Goal: Task Accomplishment & Management: Manage account settings

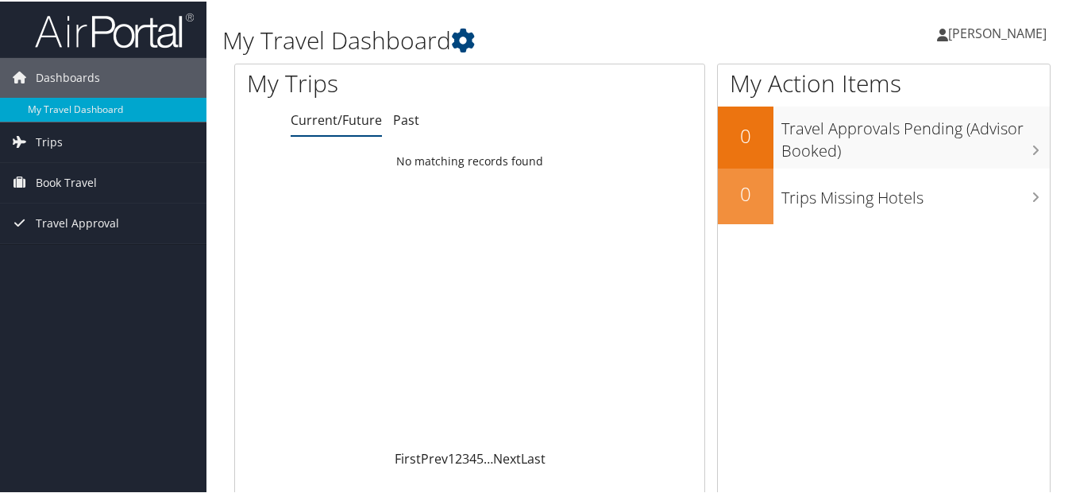
click at [978, 38] on span "[PERSON_NAME]" at bounding box center [997, 31] width 99 height 17
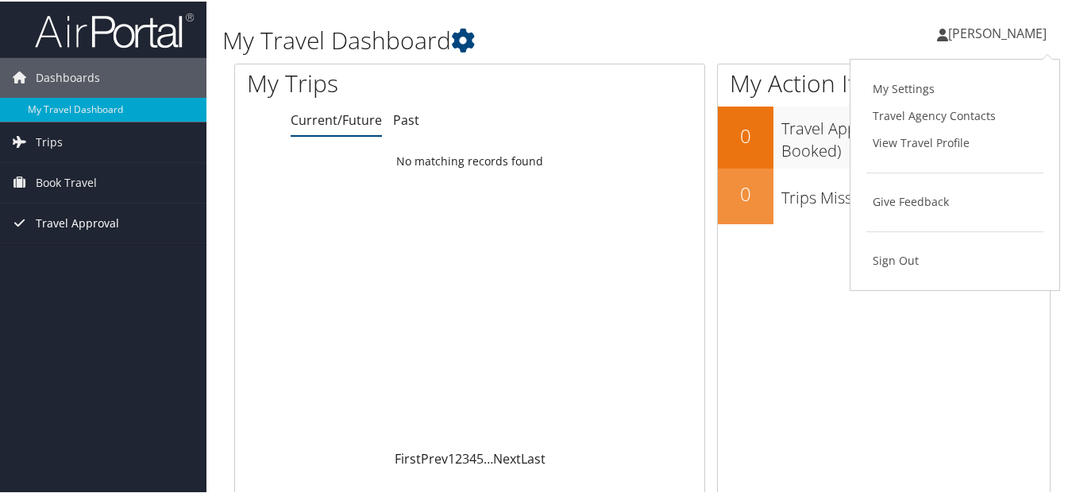
click at [76, 224] on span "Travel Approval" at bounding box center [77, 222] width 83 height 40
click at [584, 250] on div "Loading... No matching records found" at bounding box center [469, 296] width 469 height 302
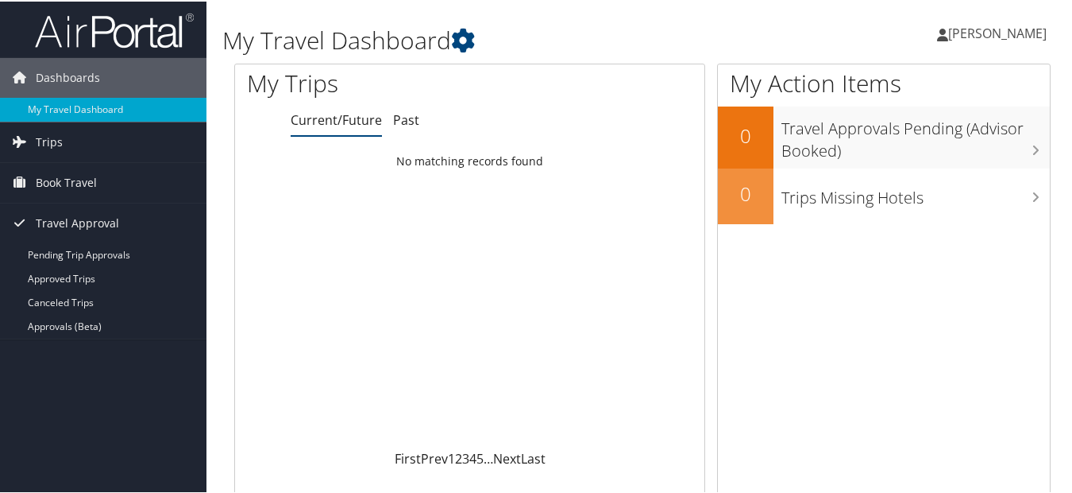
click at [983, 29] on span "[PERSON_NAME]" at bounding box center [997, 31] width 99 height 17
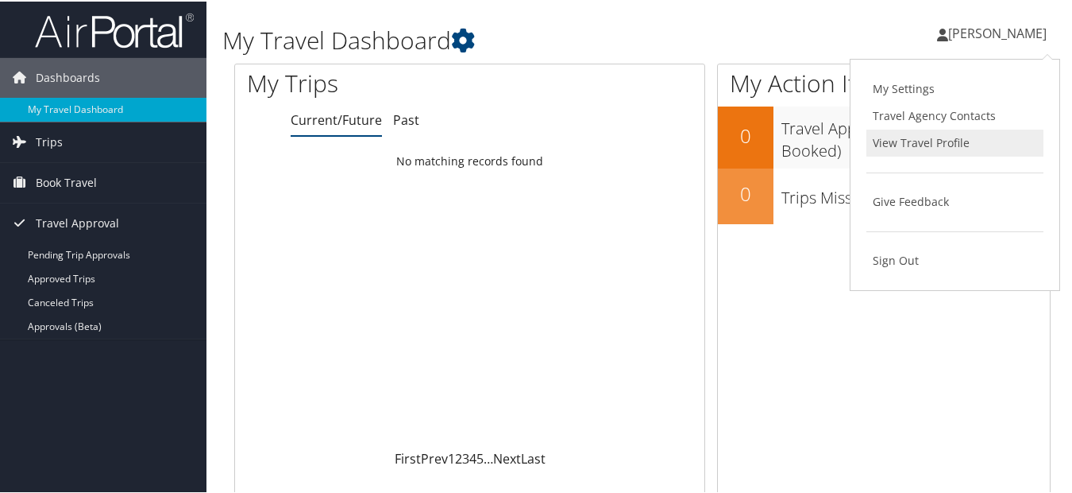
click at [910, 141] on link "View Travel Profile" at bounding box center [955, 141] width 177 height 27
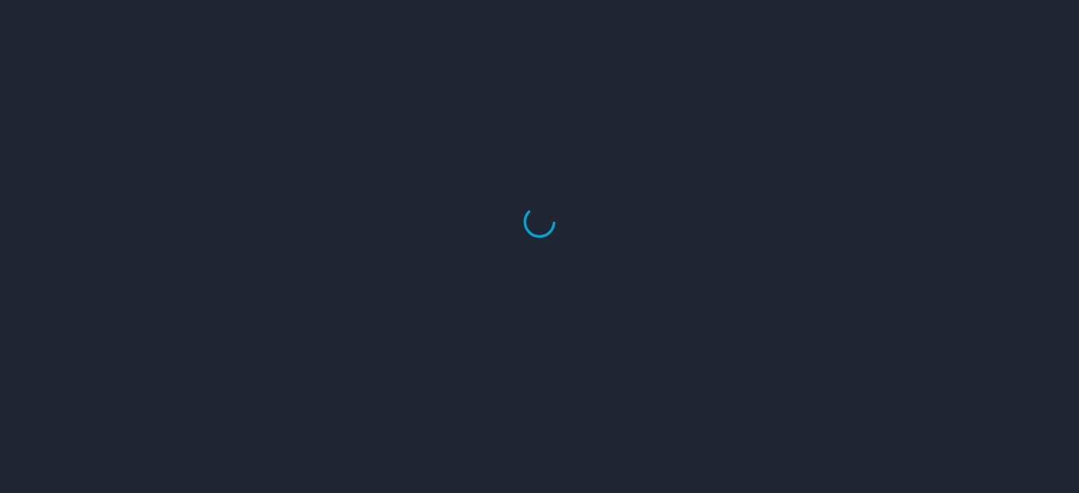
select select "US"
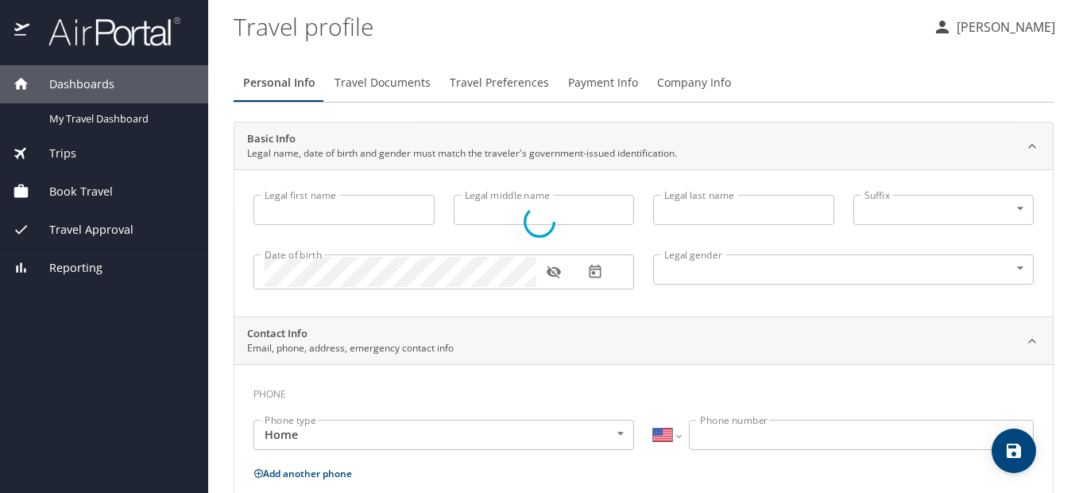
type input "[PERSON_NAME]"
type input "Von Dohlen"
type input "Undisclosed"
select select "US"
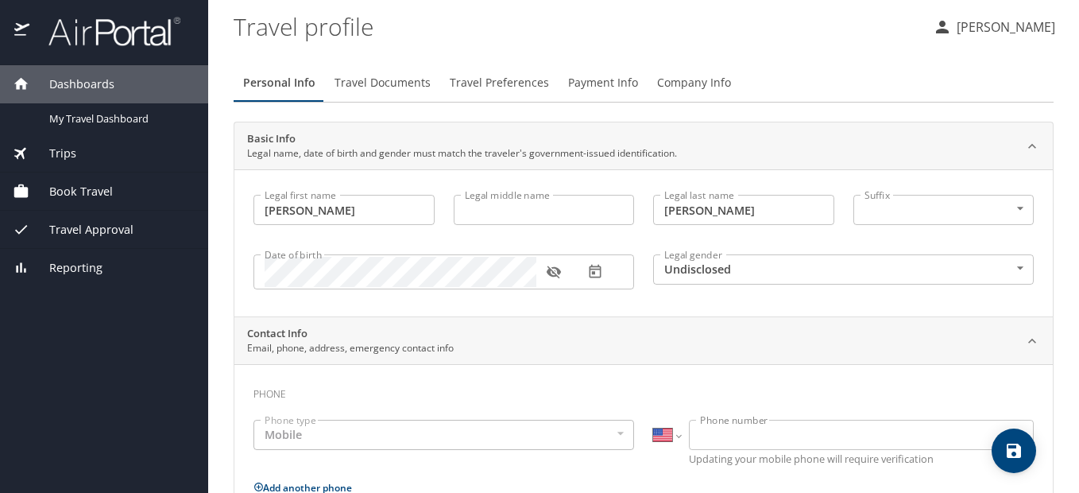
select select "US"
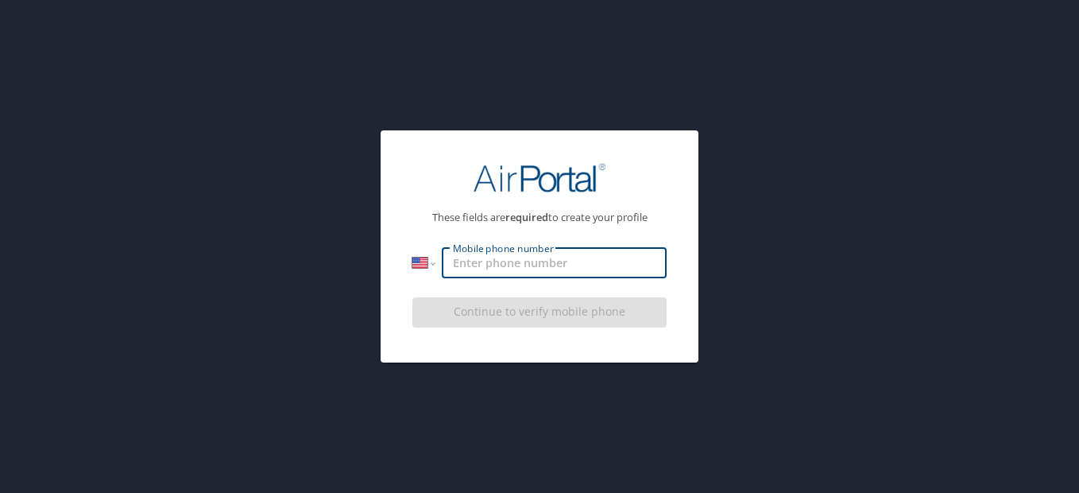
click at [482, 265] on input "Mobile phone number" at bounding box center [554, 263] width 225 height 30
type input "1 (843) 810-8594"
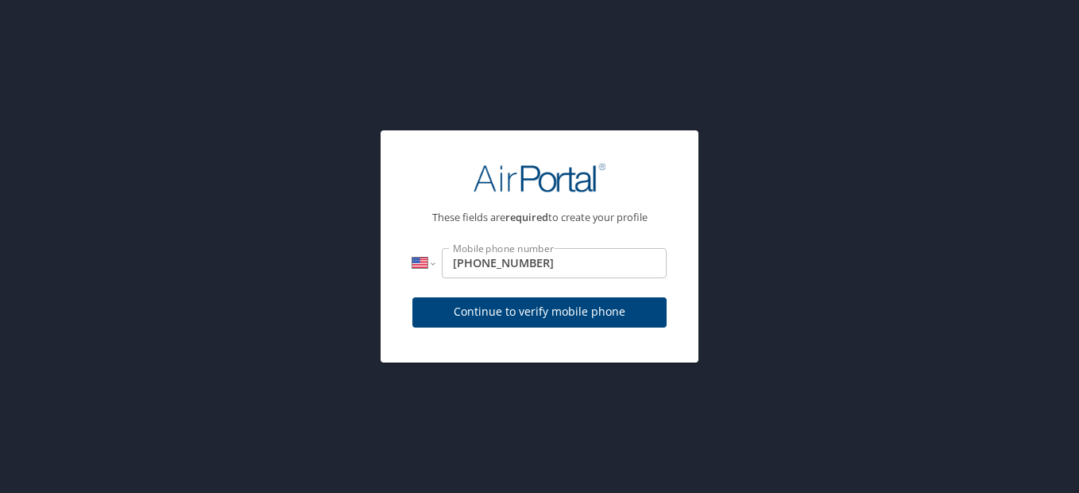
click at [500, 317] on div "Continue to verify mobile phone" at bounding box center [539, 317] width 254 height 53
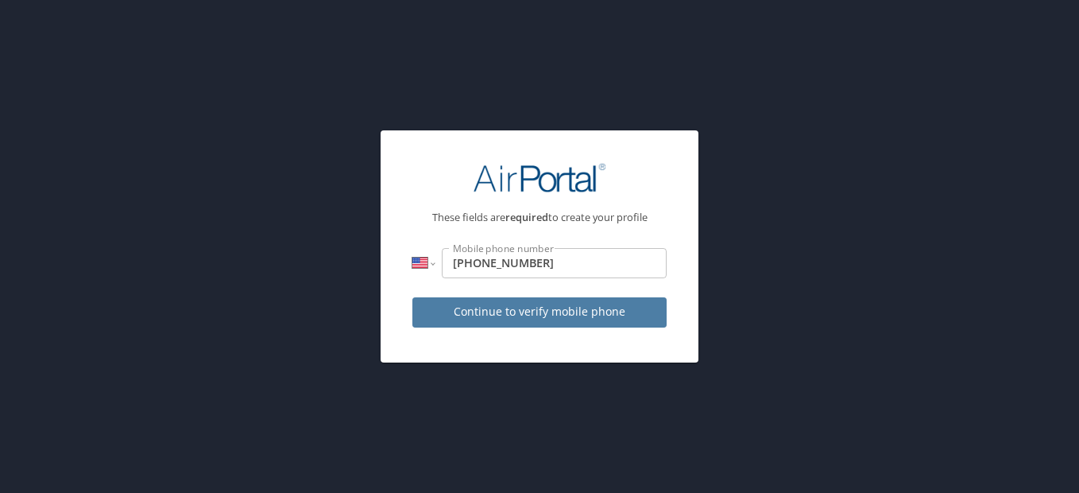
click at [503, 311] on span "Continue to verify mobile phone" at bounding box center [539, 312] width 229 height 20
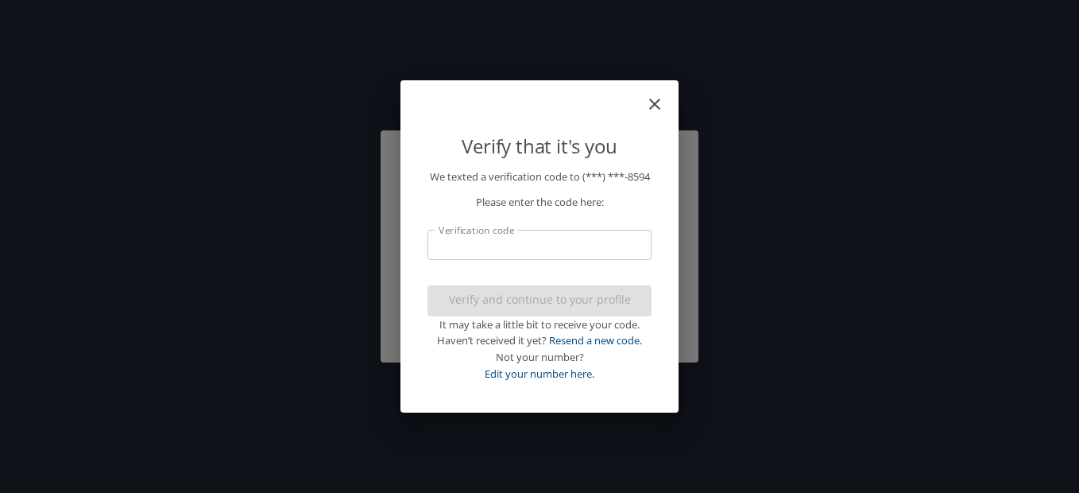
click at [504, 258] on input "Verification code" at bounding box center [539, 245] width 224 height 30
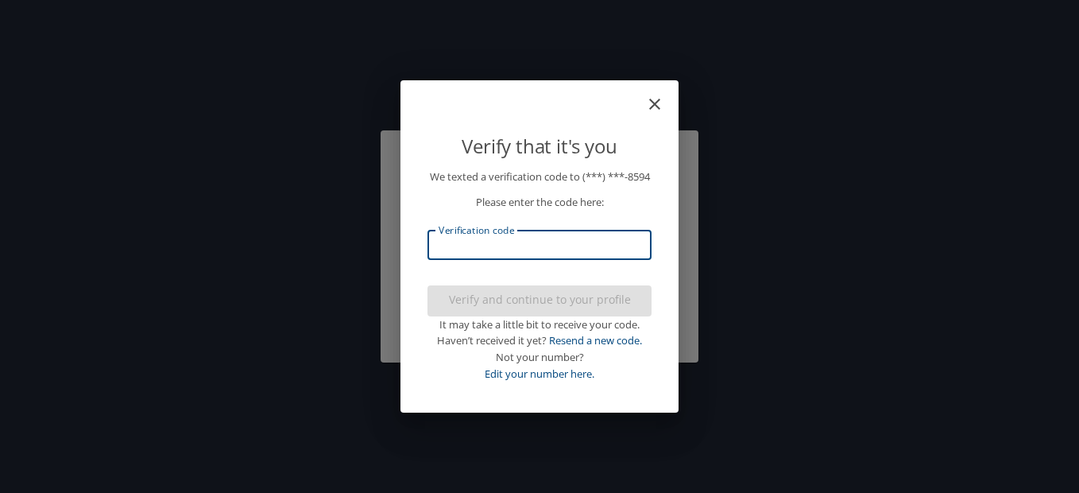
click at [496, 249] on input "Verification code" at bounding box center [539, 245] width 224 height 30
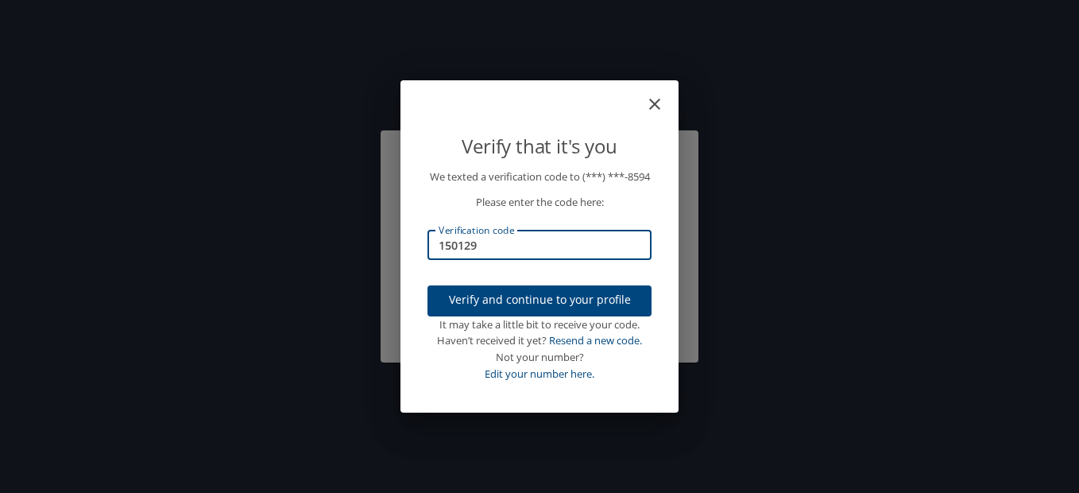
type input "150129"
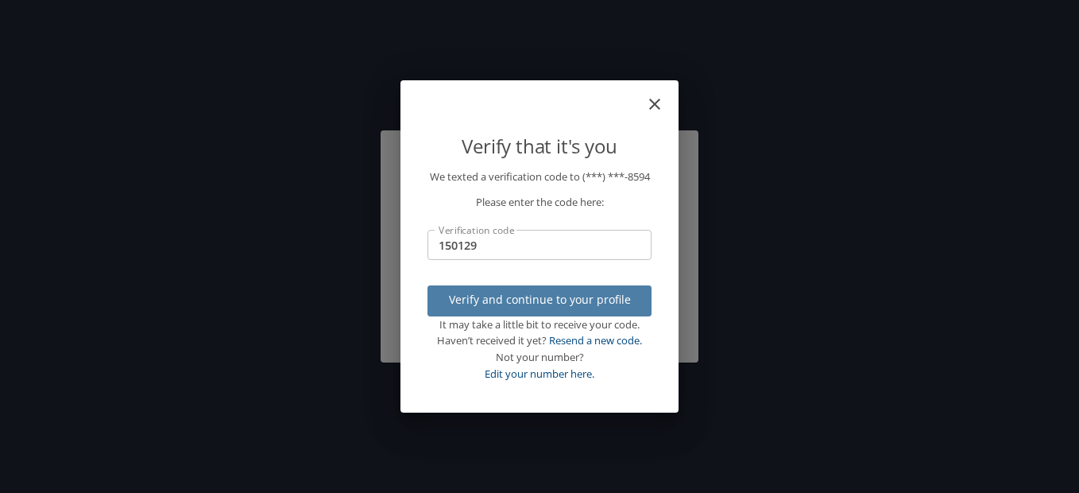
click at [506, 304] on span "Verify and continue to your profile" at bounding box center [539, 300] width 199 height 20
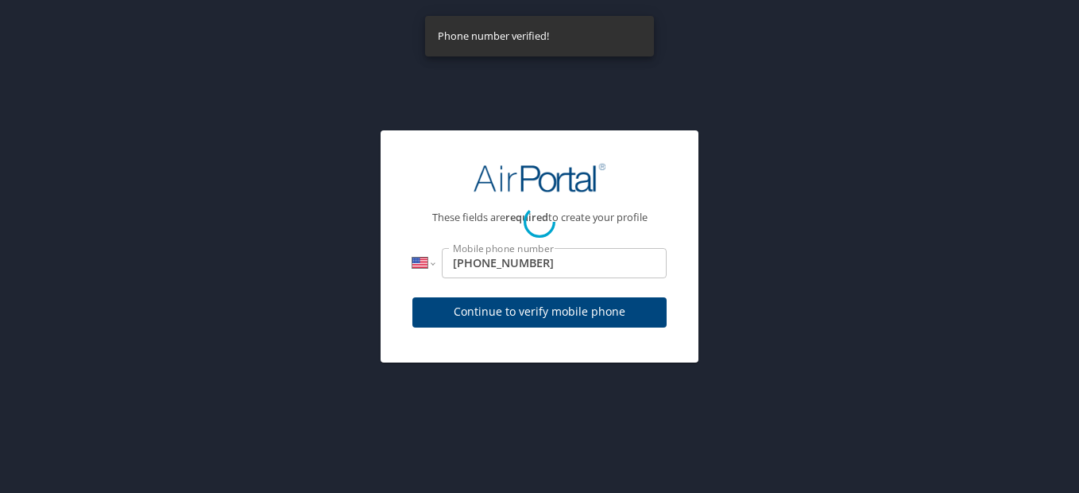
select select "US"
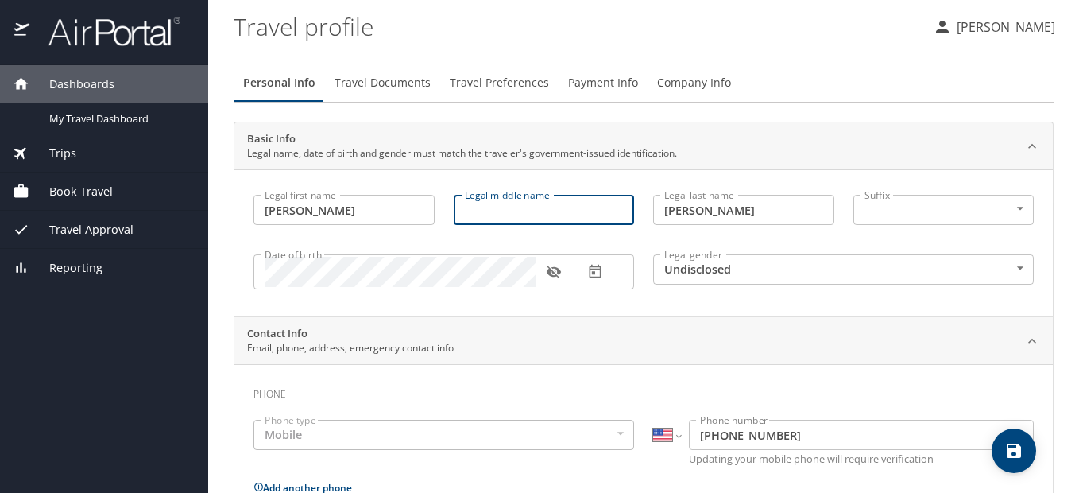
click at [504, 201] on input "Legal middle name" at bounding box center [544, 210] width 181 height 30
type input "[PERSON_NAME]"
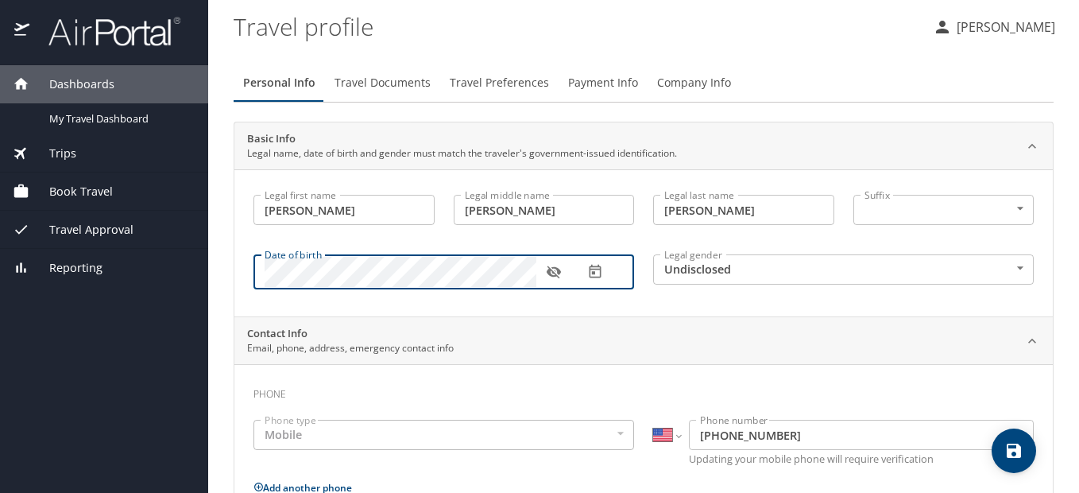
click at [250, 268] on div "Date of birth Date of birth" at bounding box center [444, 270] width 400 height 65
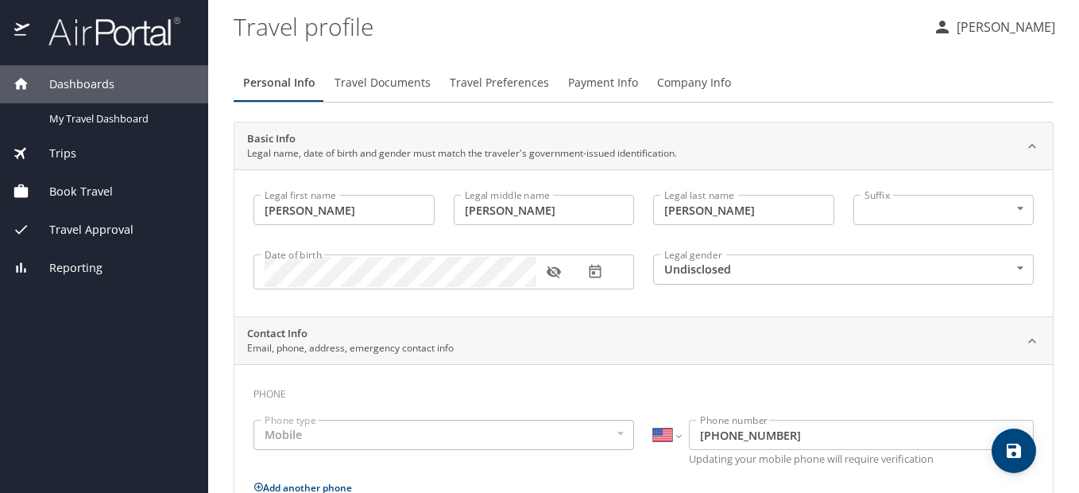
click at [585, 335] on div "Contact Info Email, phone, address, emergency contact info" at bounding box center [630, 341] width 767 height 30
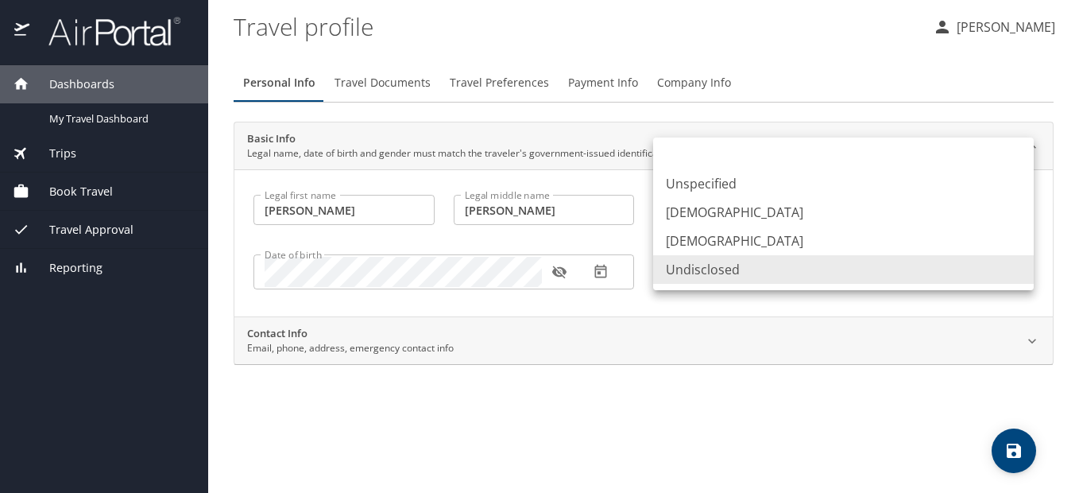
click at [1022, 262] on body "Dashboards My Travel Dashboard Trips Current / Future Trips Past Trips Trips Mi…" at bounding box center [539, 246] width 1079 height 493
click at [706, 241] on li "Female" at bounding box center [843, 240] width 380 height 29
type input "Female"
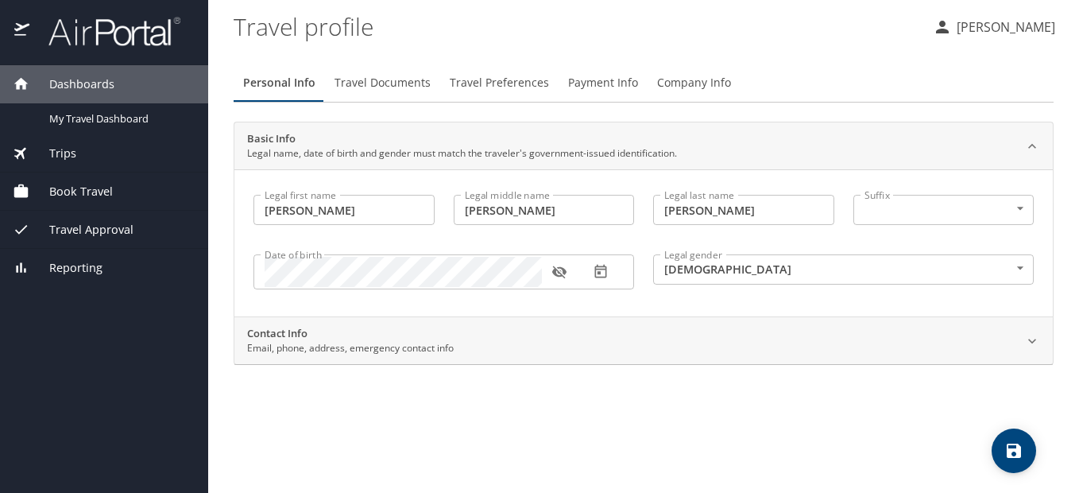
click at [382, 346] on p "Email, phone, address, emergency contact info" at bounding box center [350, 348] width 207 height 14
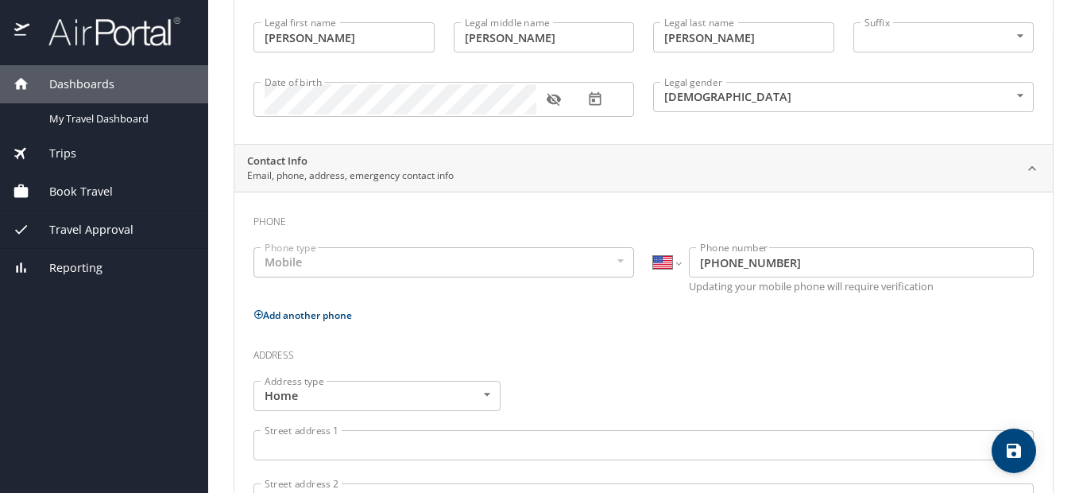
scroll to position [238, 0]
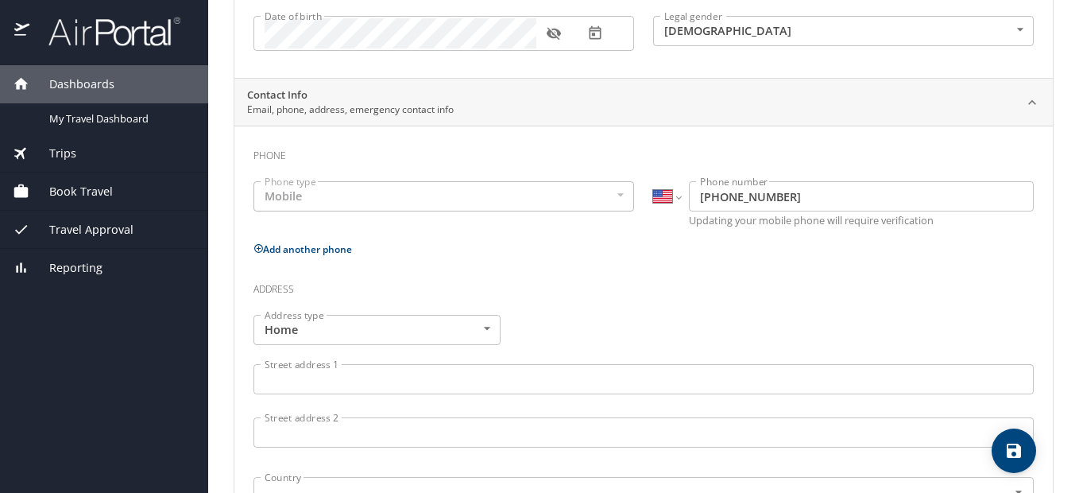
click at [286, 194] on div "Mobile" at bounding box center [443, 196] width 380 height 30
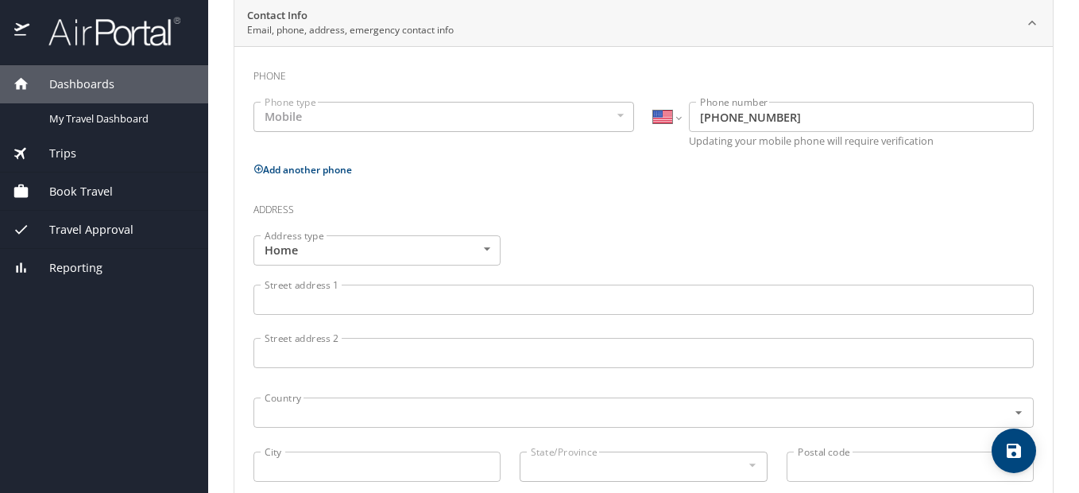
click at [279, 116] on div "Mobile" at bounding box center [443, 117] width 380 height 30
click at [286, 122] on div "Mobile" at bounding box center [443, 117] width 380 height 30
click at [286, 121] on div "Mobile" at bounding box center [443, 117] width 380 height 30
click at [484, 249] on body "Dashboards My Travel Dashboard Trips Current / Future Trips Past Trips Trips Mi…" at bounding box center [539, 246] width 1079 height 493
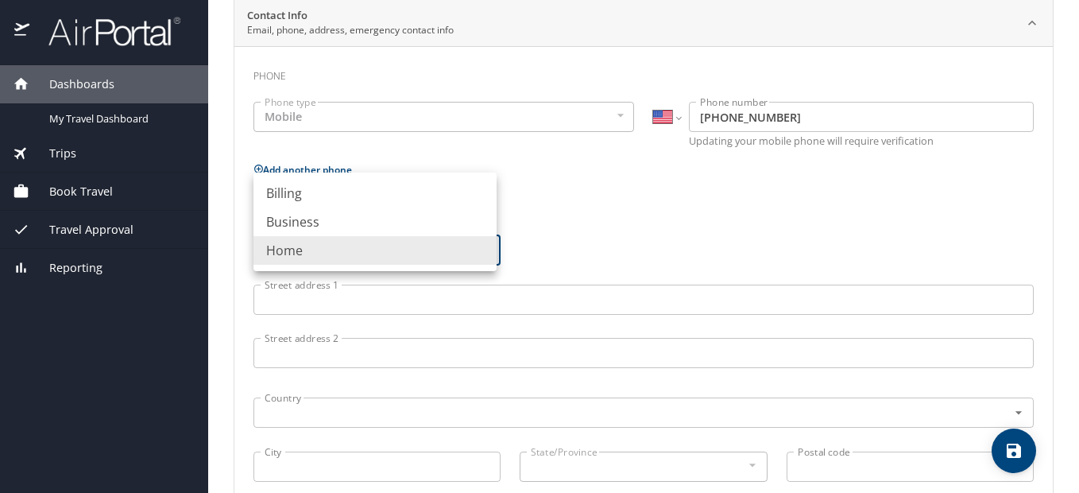
click at [651, 201] on div at bounding box center [539, 246] width 1079 height 493
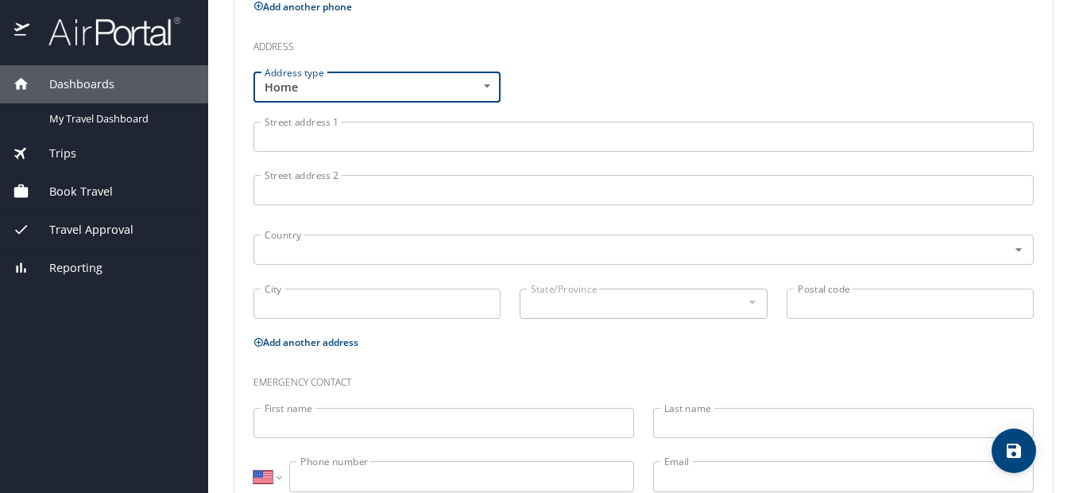
scroll to position [453, 0]
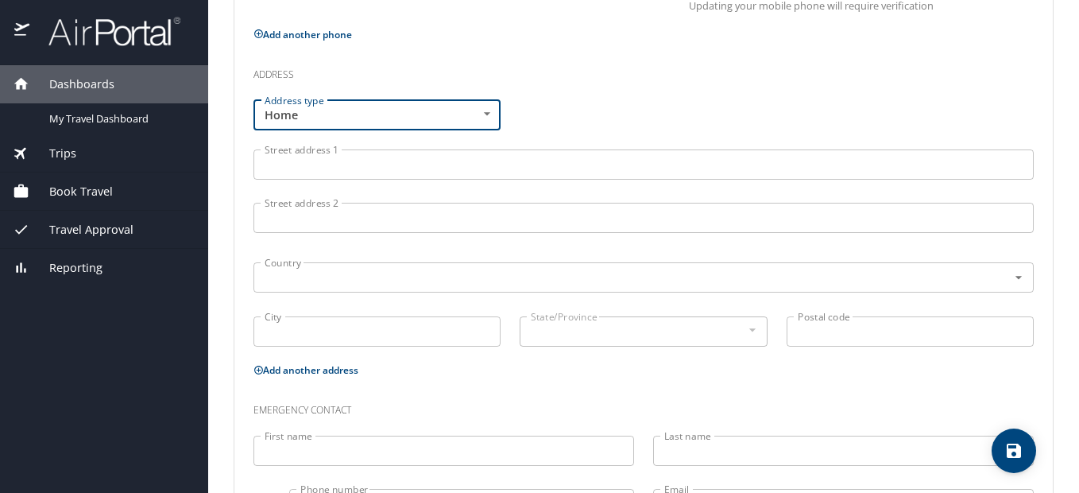
click at [288, 169] on input "Street address 1" at bounding box center [643, 164] width 780 height 30
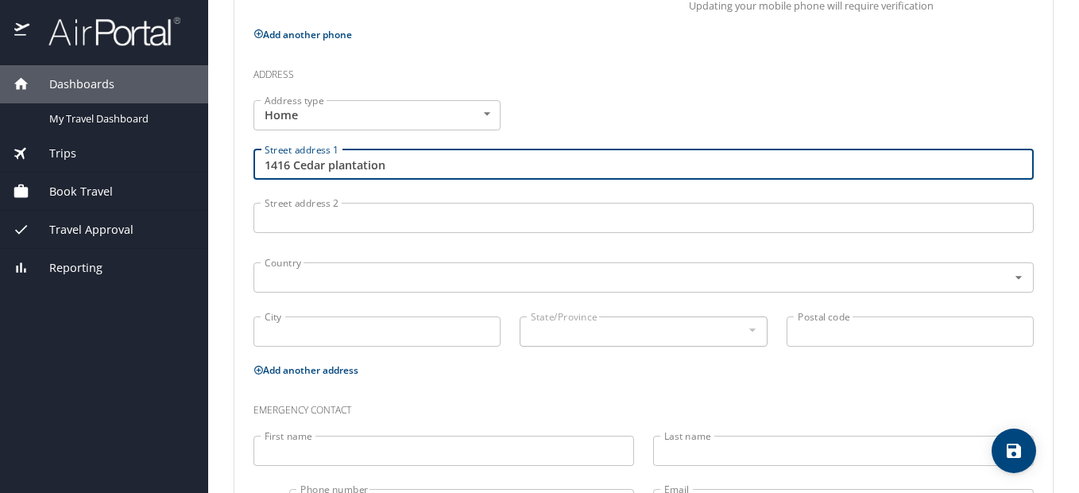
click at [339, 167] on input "1416 Cedar plantation" at bounding box center [643, 164] width 780 height 30
click at [415, 164] on input "1416 Cedar Plantation" at bounding box center [643, 164] width 780 height 30
type input "1416 Cedar Plantation Lane"
click at [302, 324] on input "City" at bounding box center [376, 331] width 247 height 30
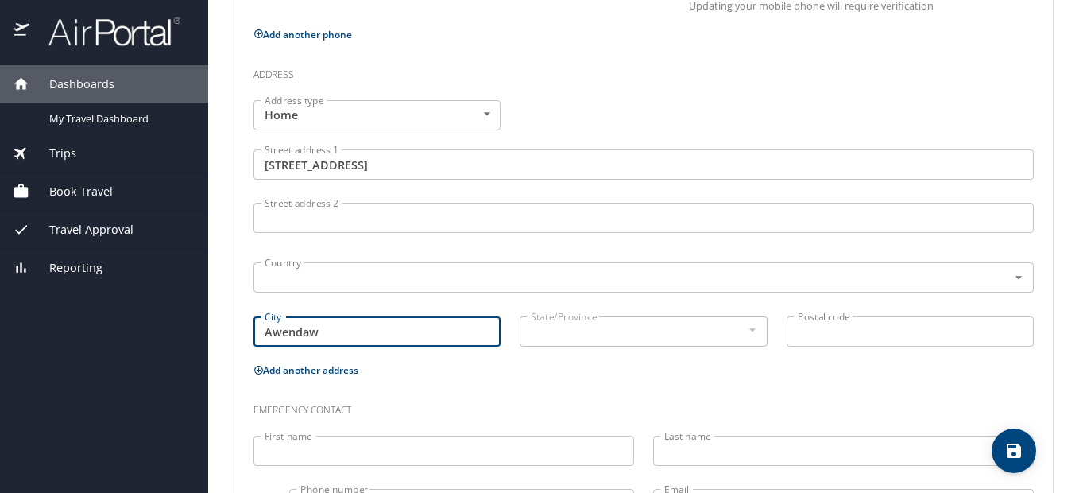
drag, startPoint x: 295, startPoint y: 331, endPoint x: 359, endPoint y: 330, distance: 64.3
type input "Awendaw"
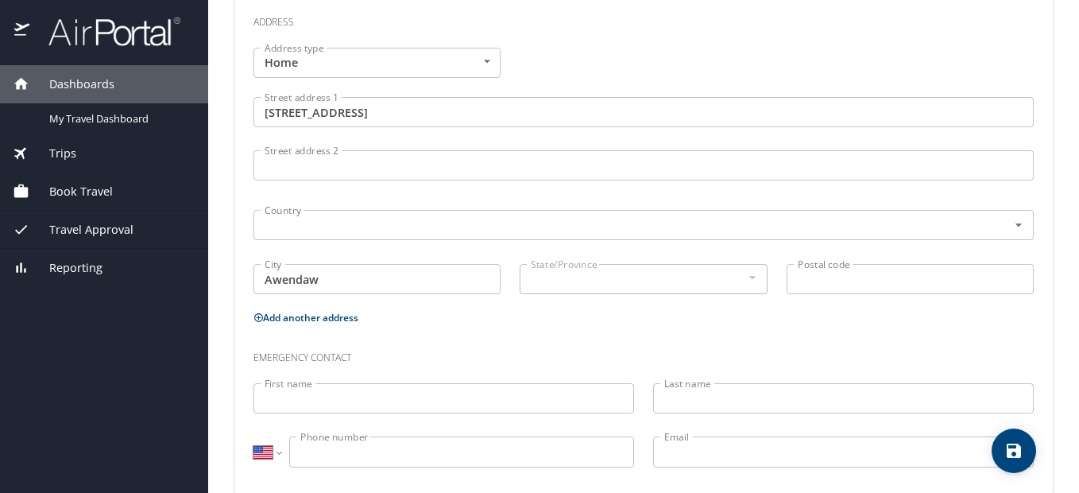
scroll to position [532, 0]
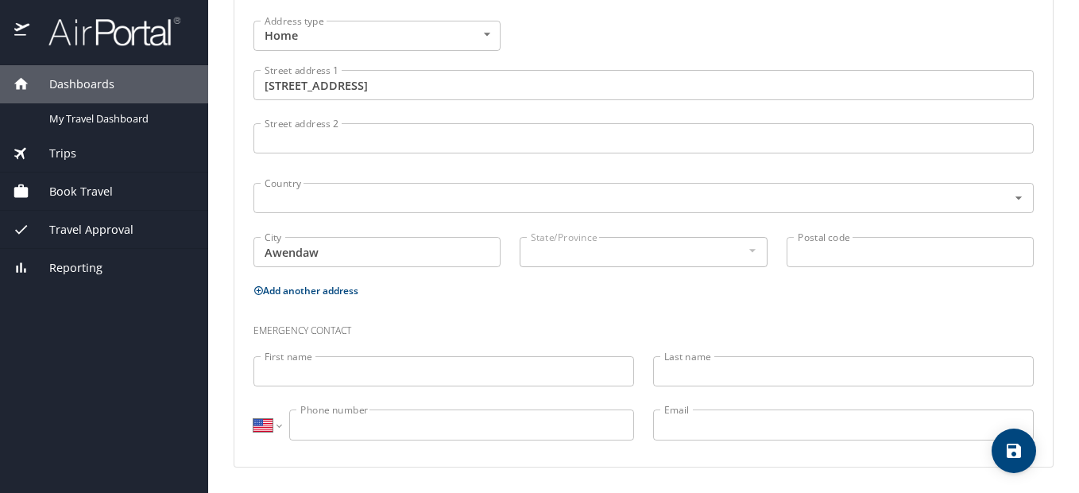
click at [815, 255] on input "Postal code" at bounding box center [909, 252] width 247 height 30
click at [815, 292] on p "Add another address" at bounding box center [643, 290] width 780 height 20
click at [877, 295] on p "Add another address" at bounding box center [643, 290] width 780 height 20
click at [853, 248] on input "294294952" at bounding box center [909, 252] width 247 height 30
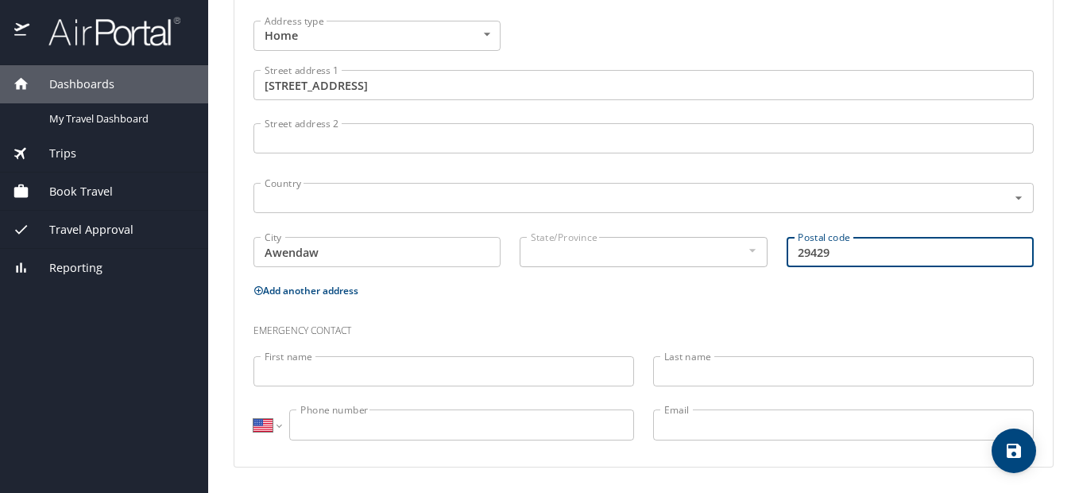
type input "29429"
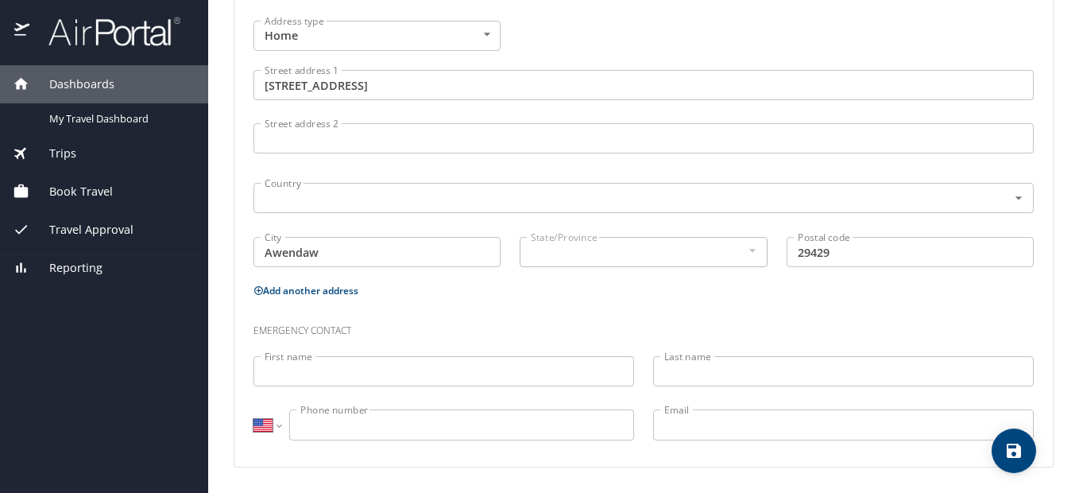
click at [851, 294] on p "Add another address" at bounding box center [643, 290] width 780 height 20
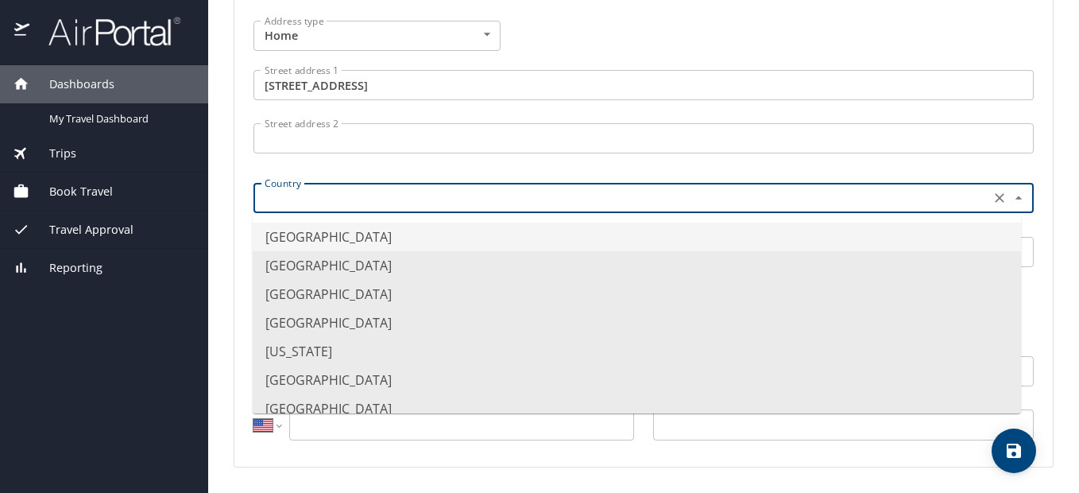
click at [308, 192] on input "text" at bounding box center [620, 197] width 724 height 21
click at [313, 235] on li "United States of America" at bounding box center [637, 236] width 768 height 29
type input "United States of America"
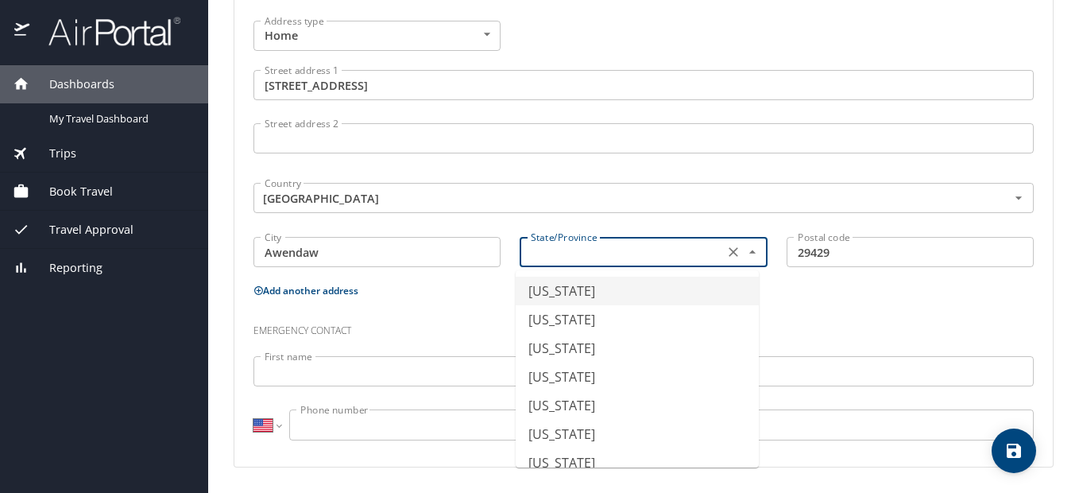
click at [554, 245] on input "text" at bounding box center [619, 251] width 191 height 21
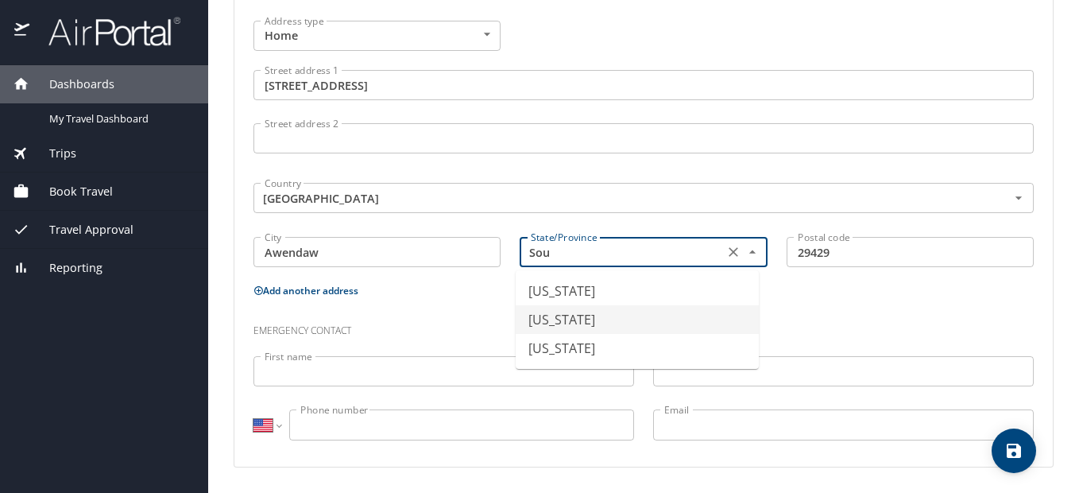
click at [584, 318] on li "South Carolina" at bounding box center [637, 319] width 243 height 29
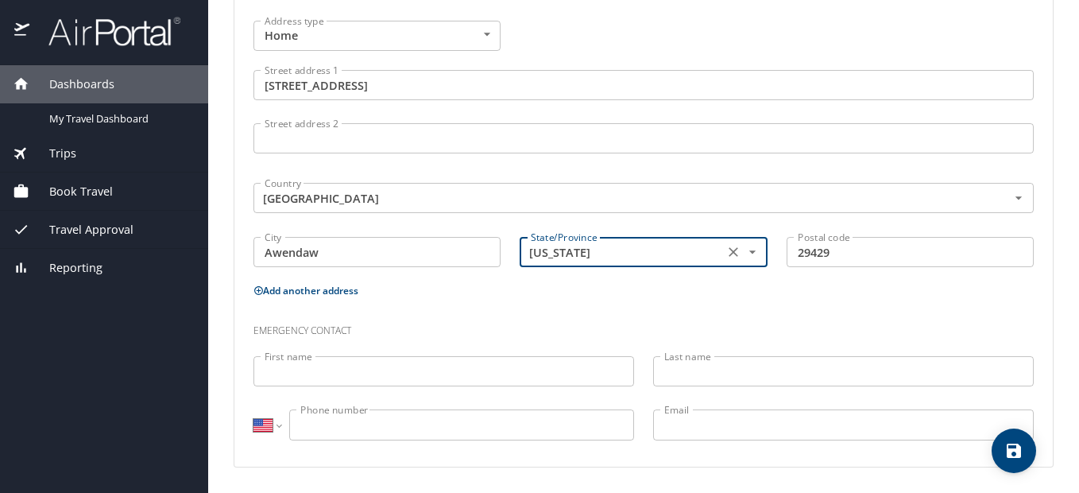
type input "South Carolina"
click at [493, 328] on h3 "Emergency contact" at bounding box center [643, 326] width 780 height 27
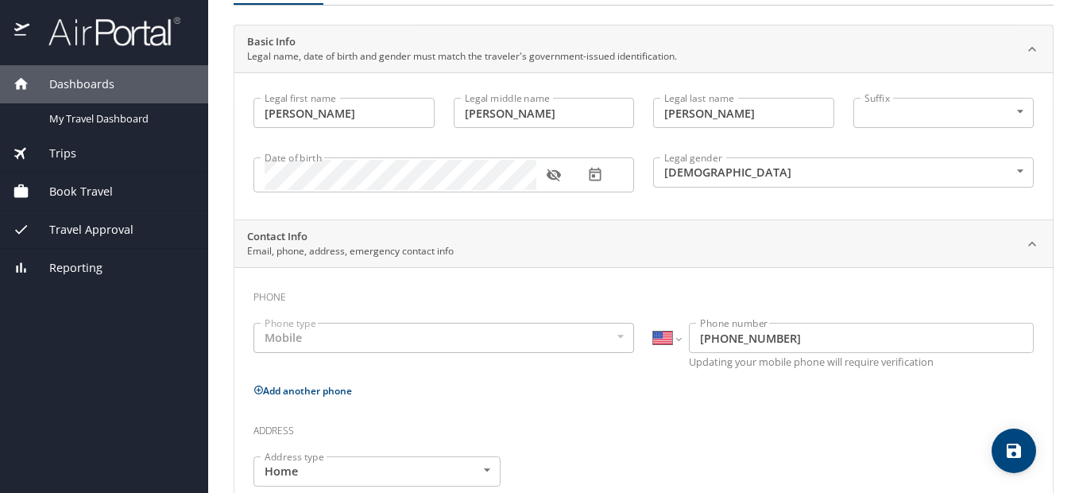
scroll to position [56, 0]
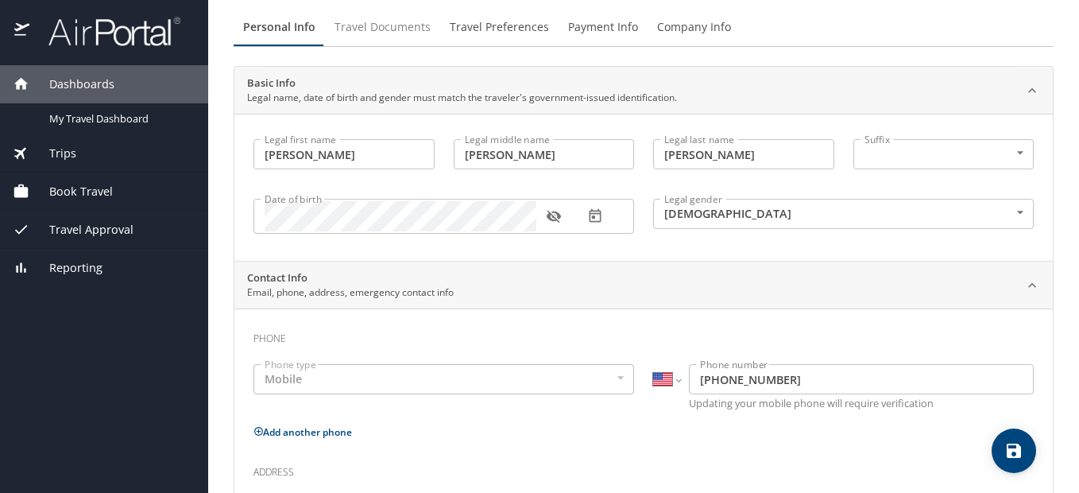
click at [399, 28] on span "Travel Documents" at bounding box center [382, 27] width 96 height 20
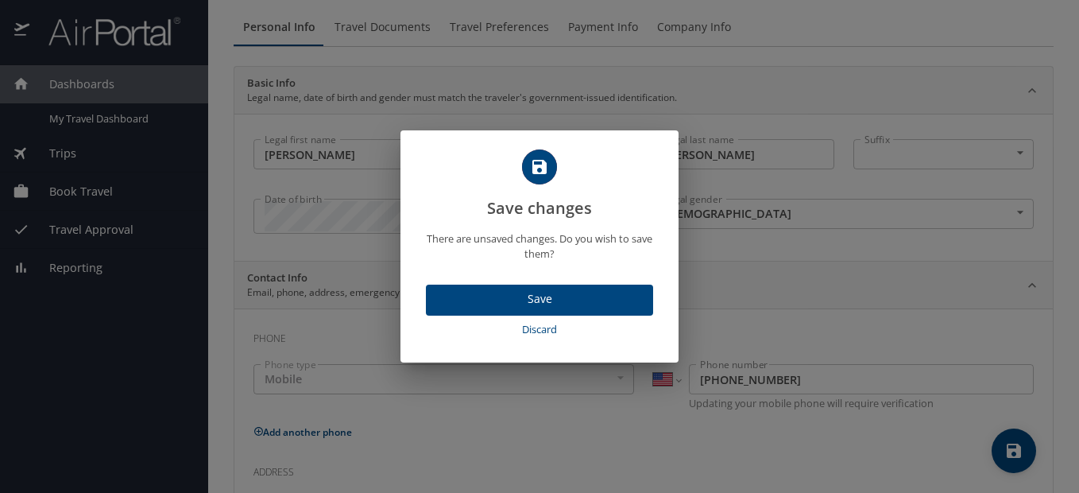
click at [540, 303] on span "Save" at bounding box center [539, 299] width 202 height 20
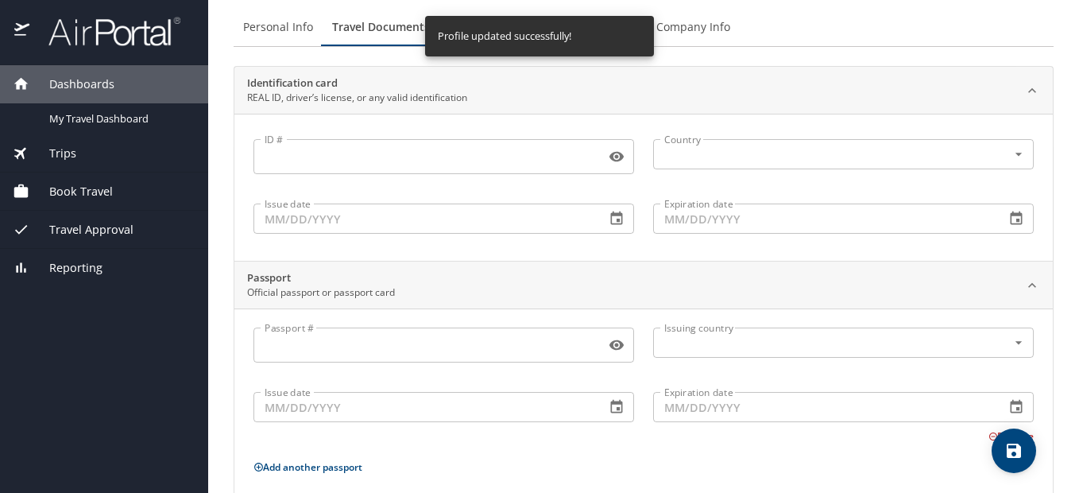
click at [799, 31] on div "Personal Info Travel Documents Travel Preferences Payment Info Company Info" at bounding box center [644, 27] width 820 height 38
click at [373, 150] on input "ID #" at bounding box center [426, 156] width 346 height 30
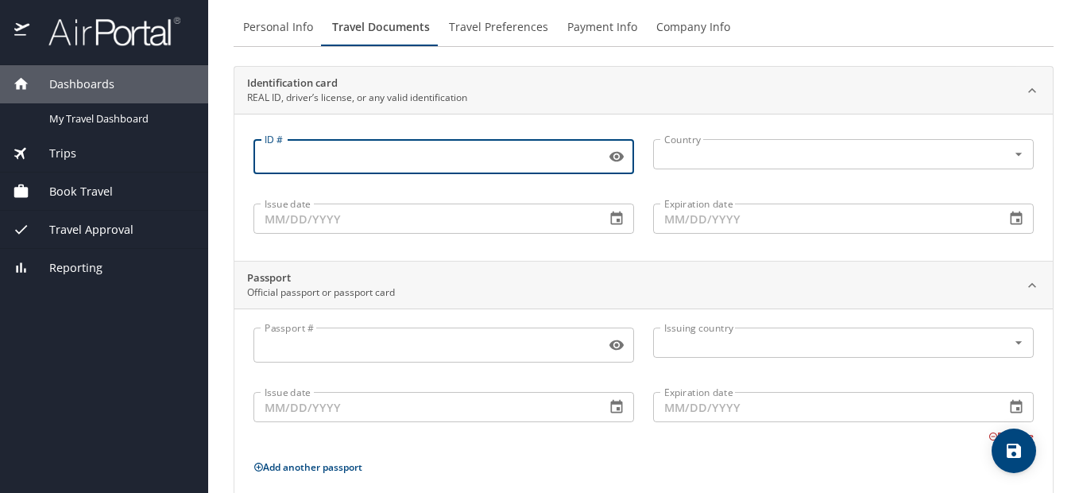
click at [276, 151] on input "ID #" at bounding box center [426, 156] width 346 height 30
type input "004367099"
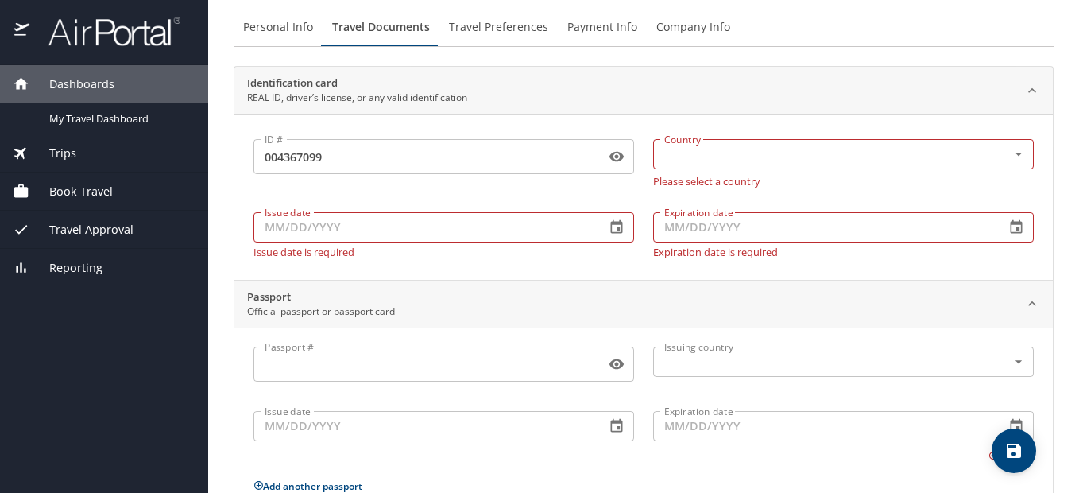
click at [481, 252] on div "ID # 004367099 ID # Country Country Please select a country Issue date Issue da…" at bounding box center [643, 197] width 818 height 166
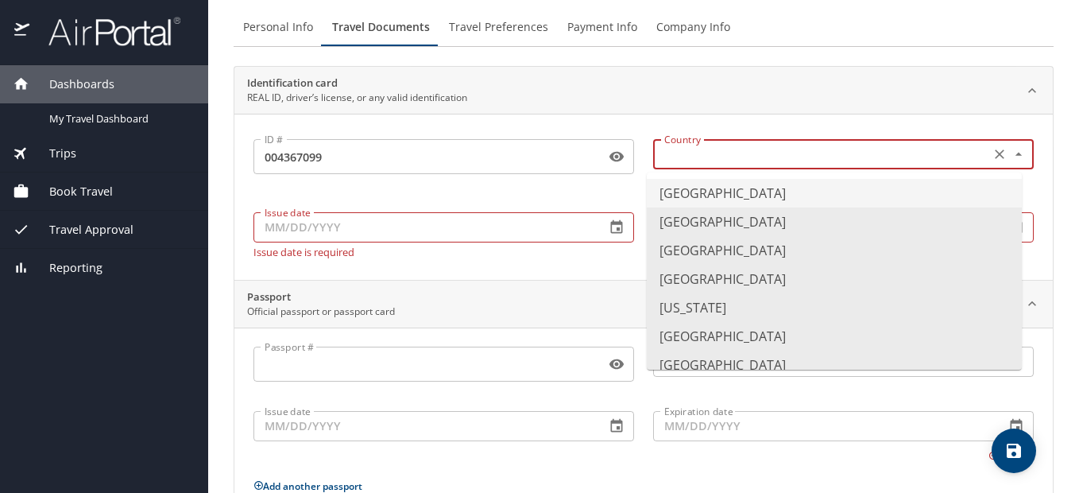
click at [676, 151] on input "text" at bounding box center [820, 154] width 324 height 21
click at [690, 192] on li "United States of America" at bounding box center [834, 193] width 375 height 29
type input "United States of America"
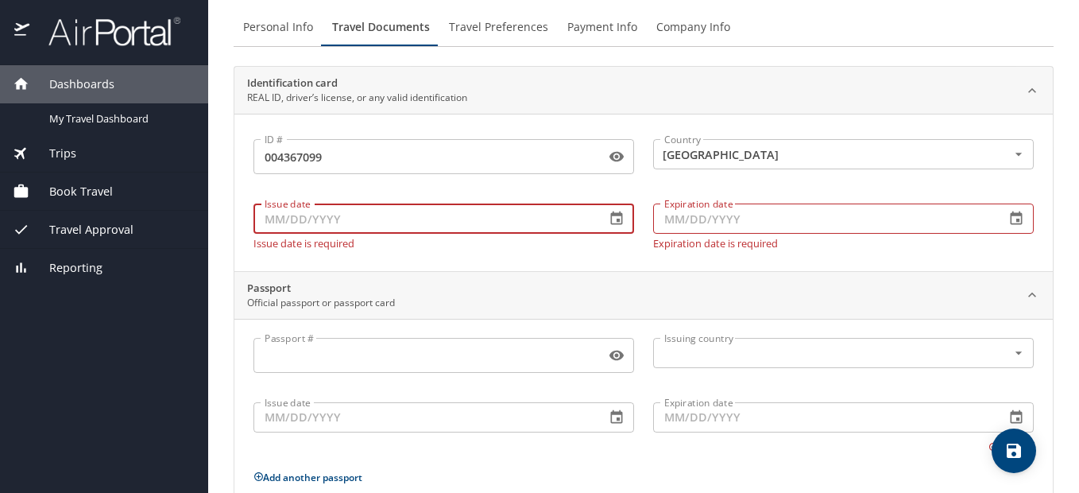
click at [338, 226] on input "Issue date" at bounding box center [422, 218] width 339 height 30
type input "05/09/2023"
click at [432, 253] on div "Issue date 05/09/2023 Issue date Issue date is required" at bounding box center [444, 222] width 400 height 71
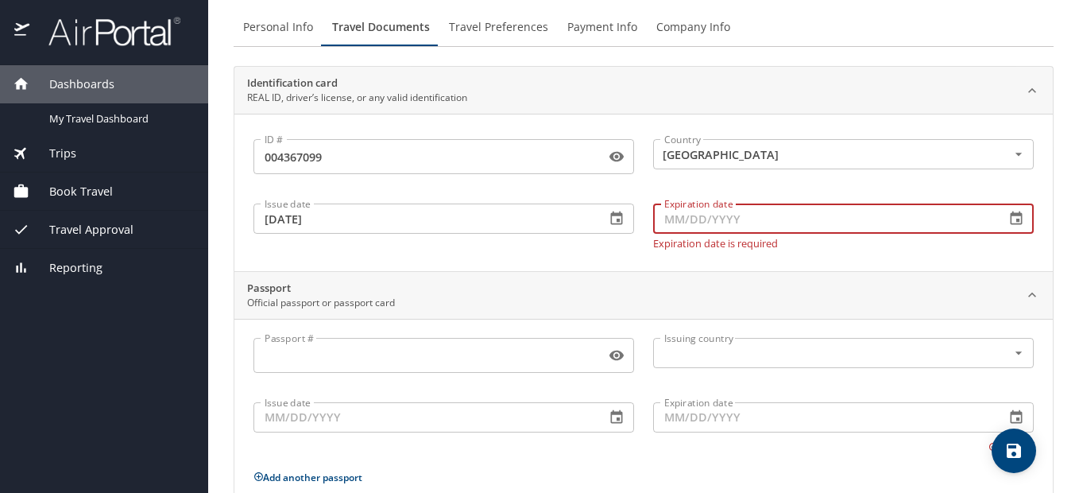
click at [675, 215] on input "Expiration date" at bounding box center [822, 218] width 339 height 30
type input "05/09/2031"
click at [543, 265] on div "Identification card REAL ID, driver’s license, or any valid identification ID #…" at bounding box center [644, 360] width 820 height 589
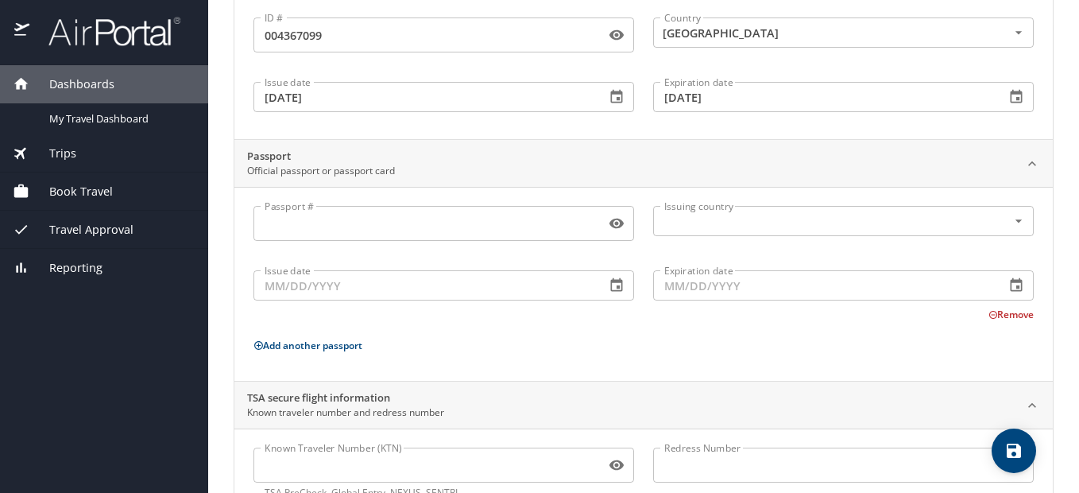
scroll to position [0, 0]
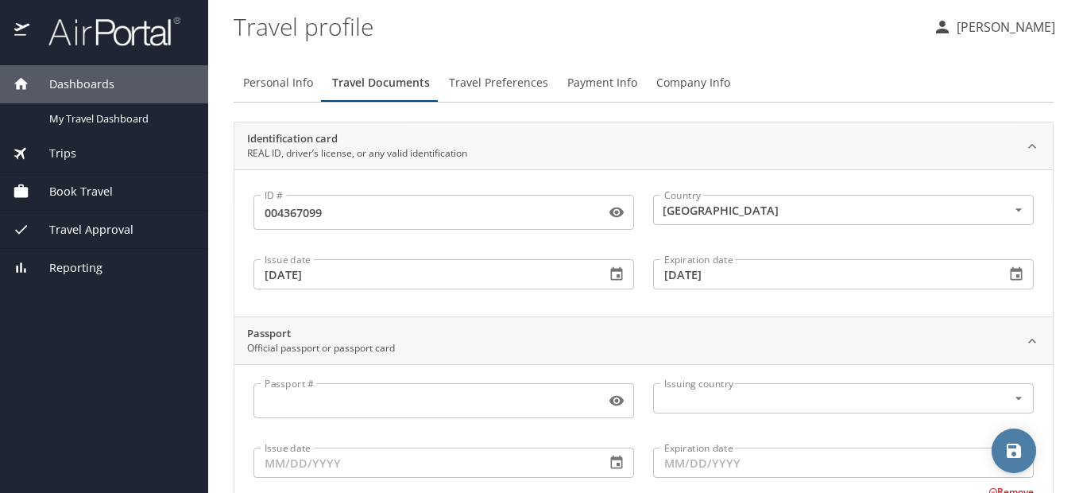
click at [1010, 445] on icon "save" at bounding box center [1013, 450] width 14 height 14
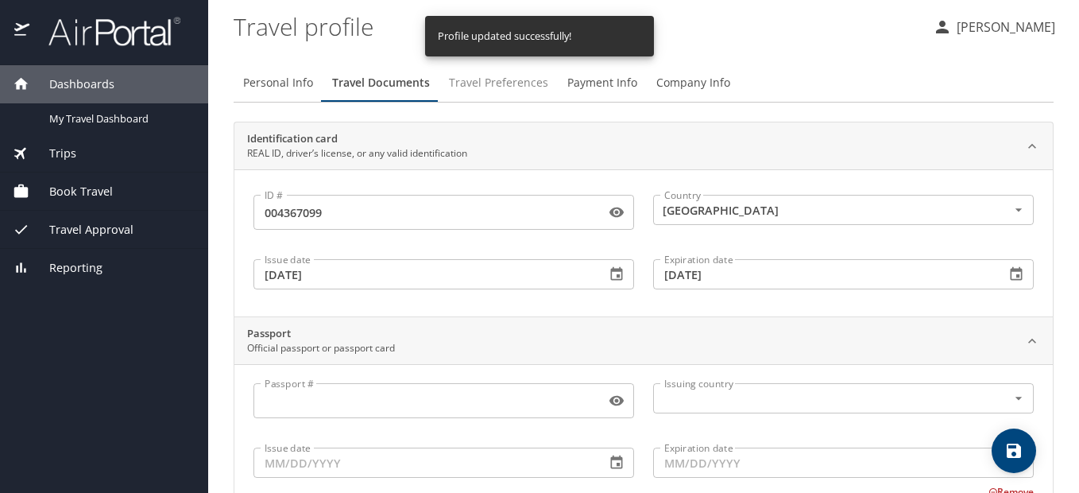
click at [499, 84] on span "Travel Preferences" at bounding box center [498, 83] width 99 height 20
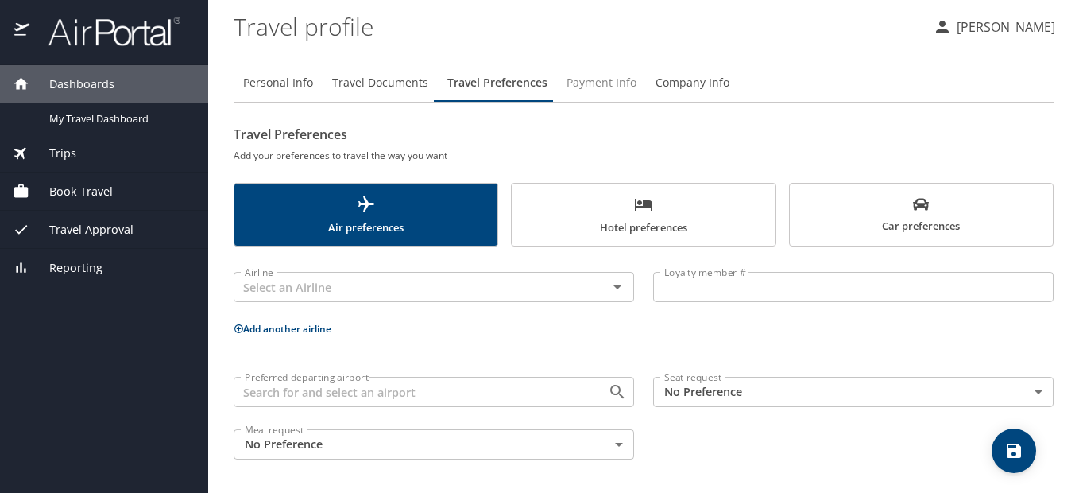
click at [587, 81] on span "Payment Info" at bounding box center [601, 83] width 70 height 20
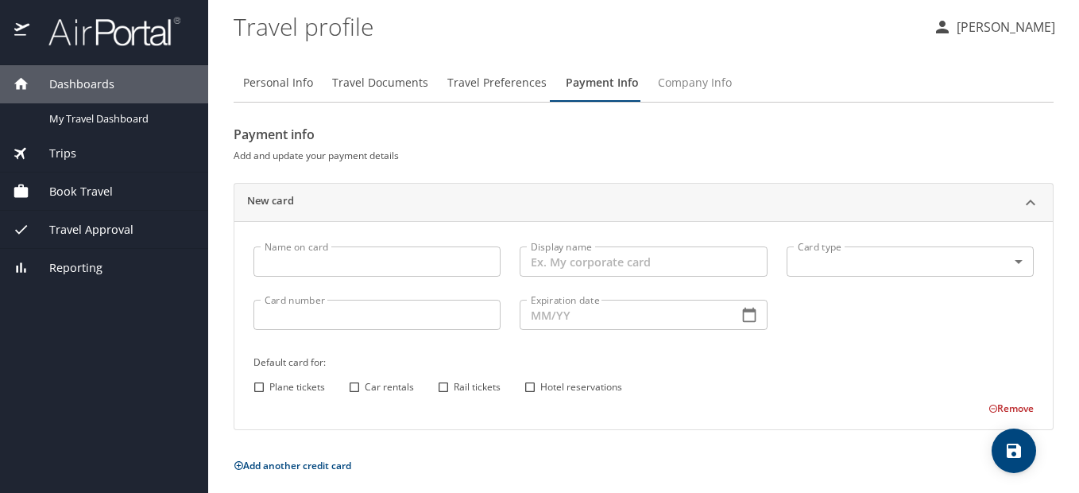
click at [690, 83] on span "Company Info" at bounding box center [695, 83] width 74 height 20
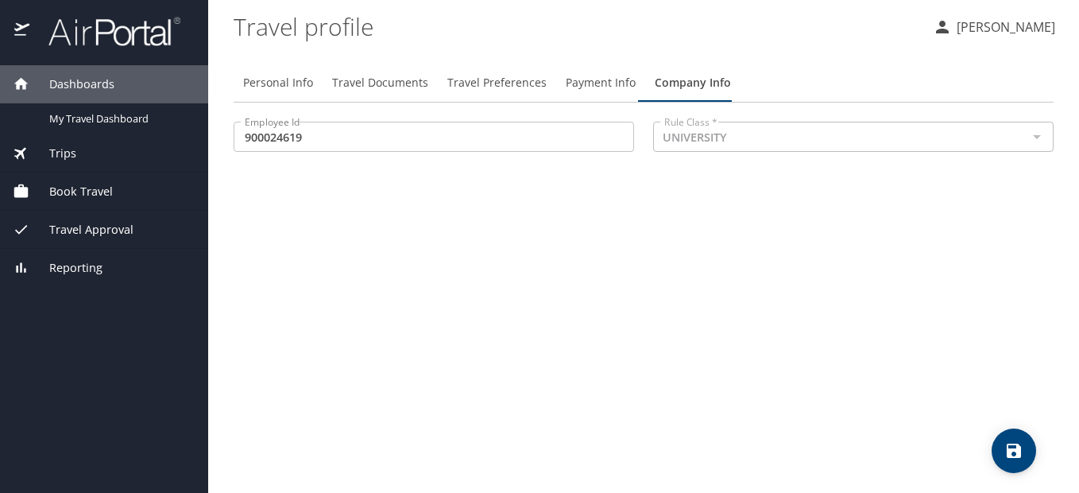
click at [1037, 136] on div at bounding box center [1036, 137] width 21 height 22
click at [848, 245] on div "Personal Info Travel Documents Travel Preferences Payment Info Company Info Emp…" at bounding box center [644, 272] width 820 height 442
click at [1013, 447] on icon "save" at bounding box center [1013, 450] width 19 height 19
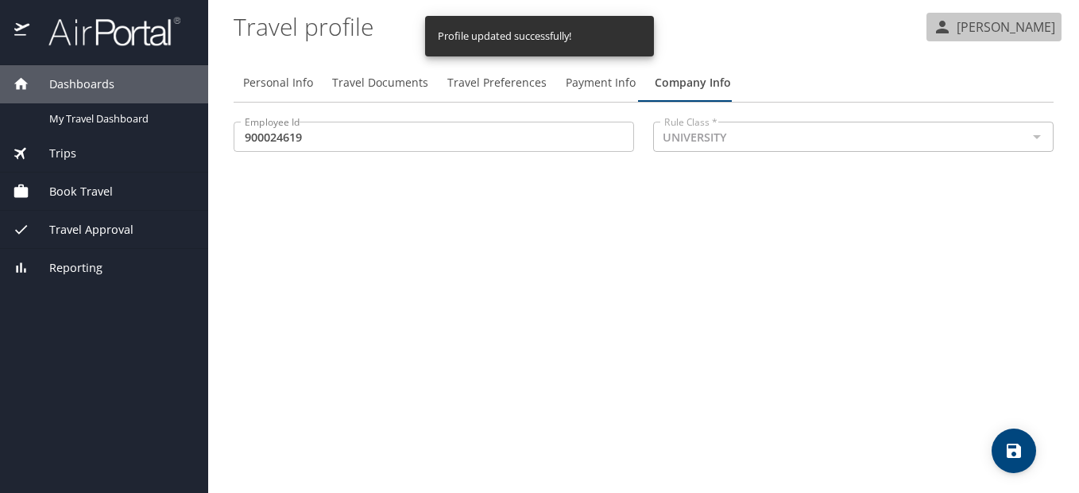
click at [952, 25] on p "[PERSON_NAME]" at bounding box center [1003, 26] width 103 height 19
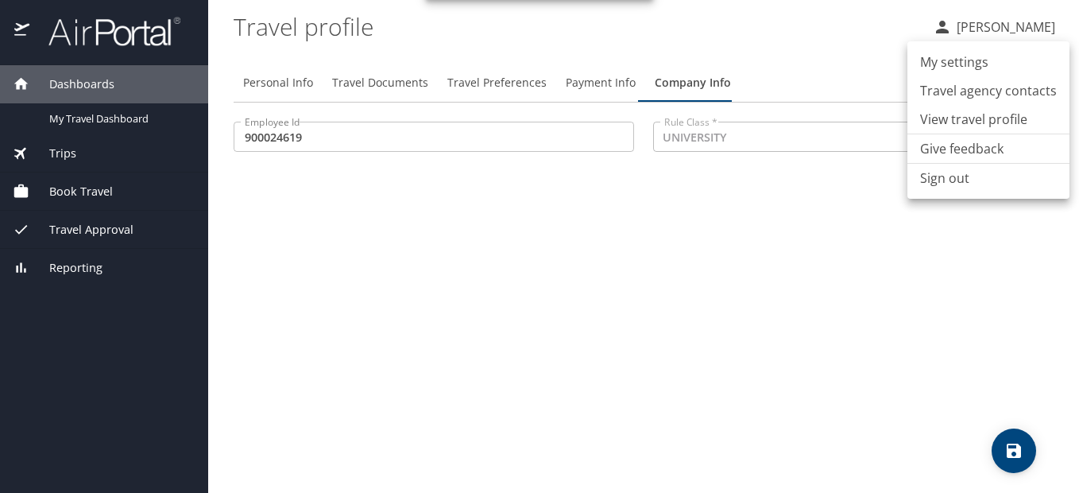
click at [771, 264] on div at bounding box center [539, 246] width 1079 height 493
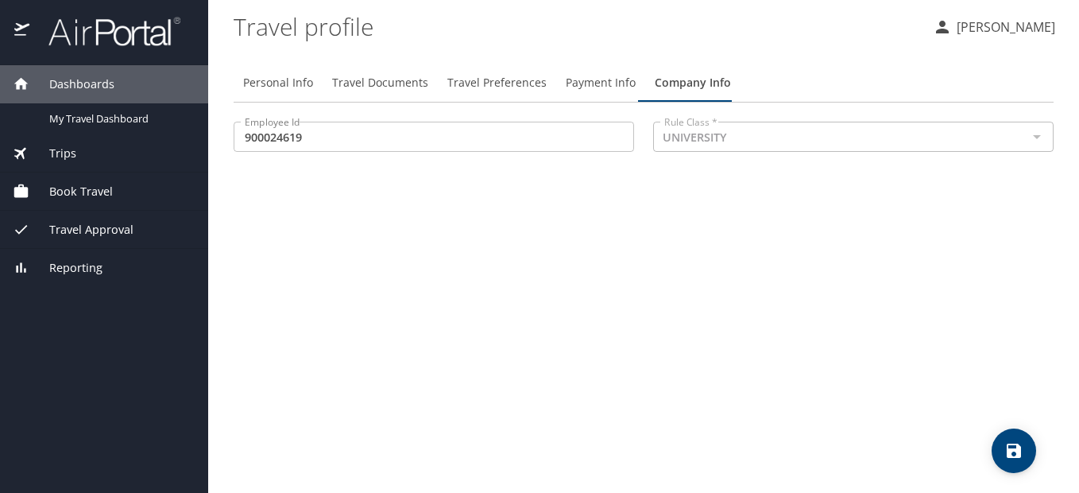
click at [771, 264] on div "Personal Info Travel Documents Travel Preferences Payment Info Company Info Emp…" at bounding box center [644, 272] width 820 height 442
click at [962, 29] on p "[PERSON_NAME]" at bounding box center [1003, 26] width 103 height 19
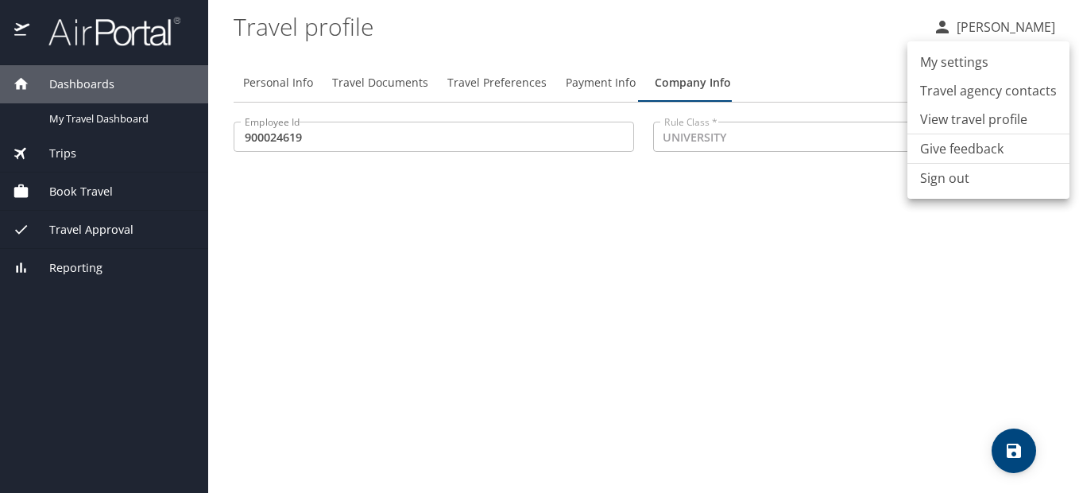
click at [960, 64] on li "My settings" at bounding box center [988, 62] width 162 height 29
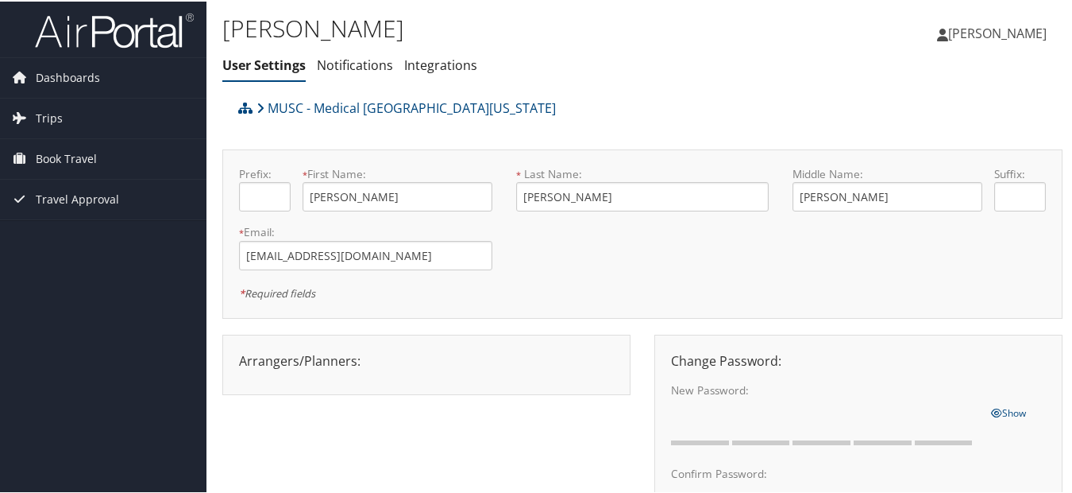
scroll to position [79, 0]
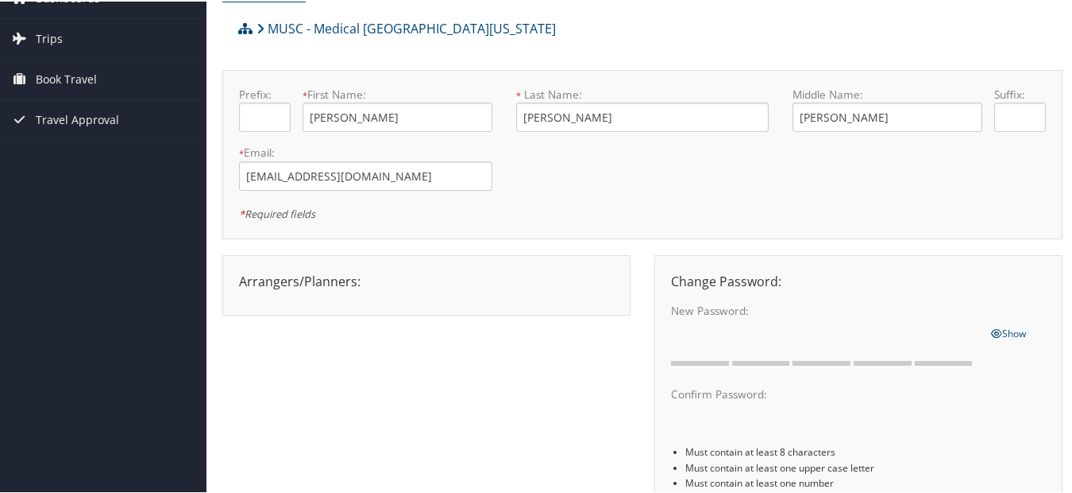
click at [425, 282] on div "Arrangers/Planners: Edit Arrangers & Planners Charissa Barnhill Save Changes Ca…" at bounding box center [426, 279] width 399 height 19
click at [431, 282] on div "Arrangers/Planners: Edit Arrangers & Planners Charissa Barnhill Save Changes Ca…" at bounding box center [426, 279] width 399 height 19
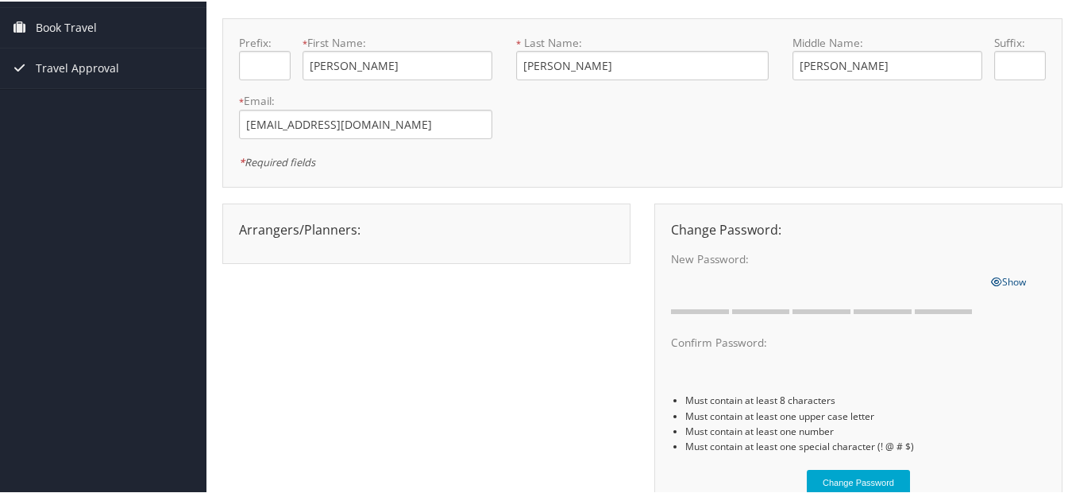
scroll to position [159, 0]
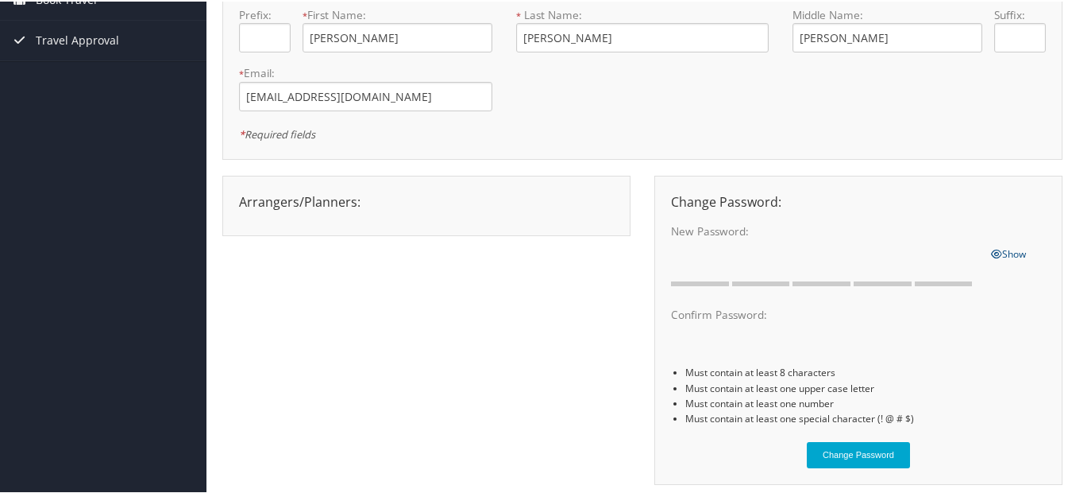
click at [384, 203] on div "Arrangers/Planners: Edit Arrangers & Planners Charissa Barnhill Save Changes Ca…" at bounding box center [426, 200] width 399 height 19
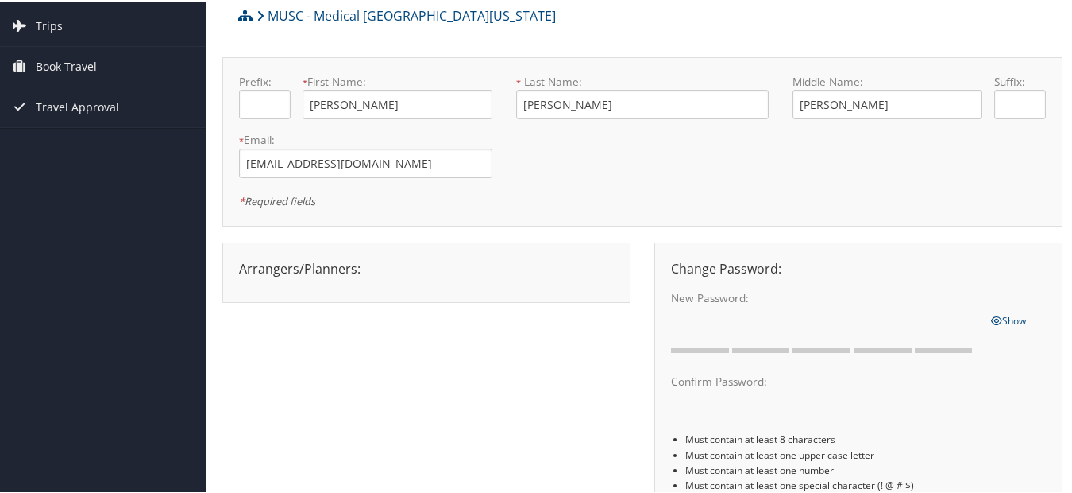
scroll to position [0, 0]
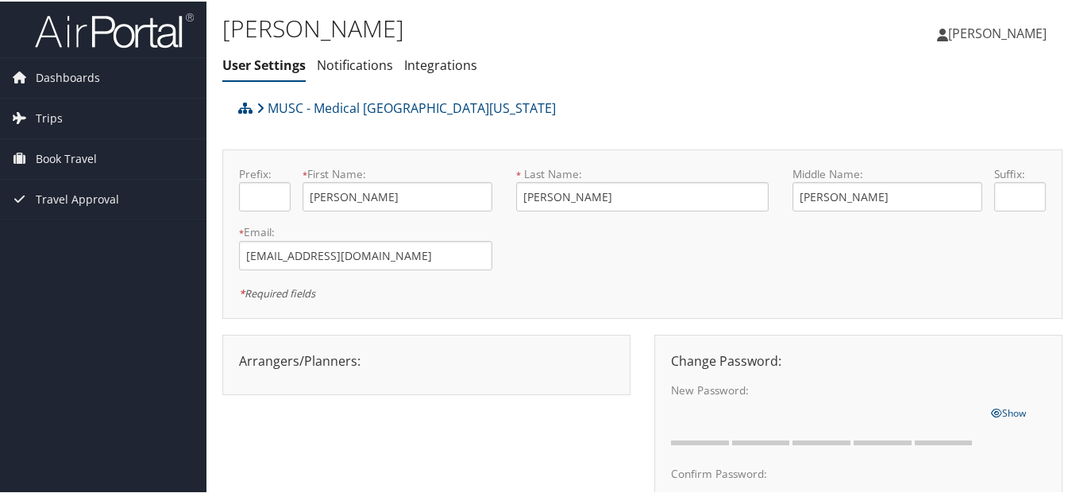
click at [948, 33] on span "[PERSON_NAME]" at bounding box center [997, 31] width 99 height 17
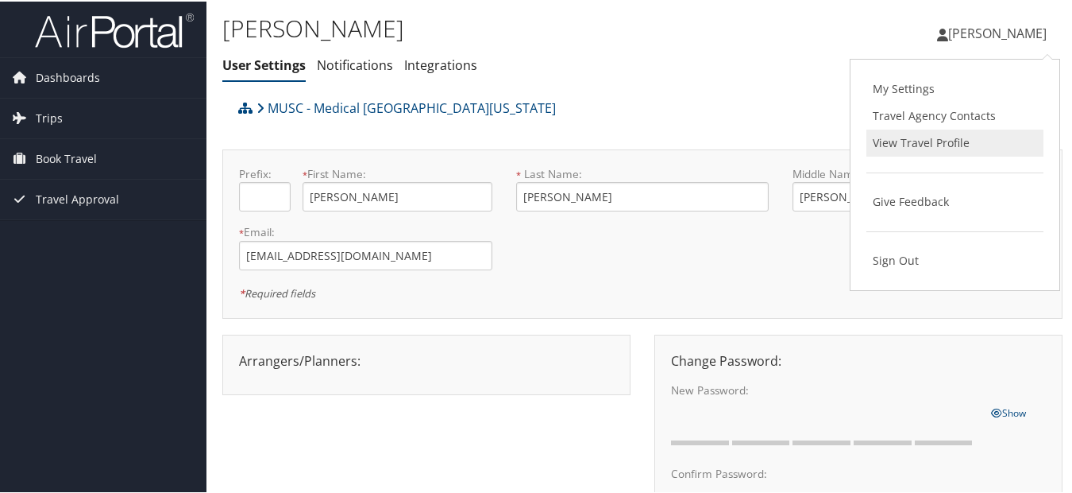
click at [933, 135] on link "View Travel Profile" at bounding box center [955, 141] width 177 height 27
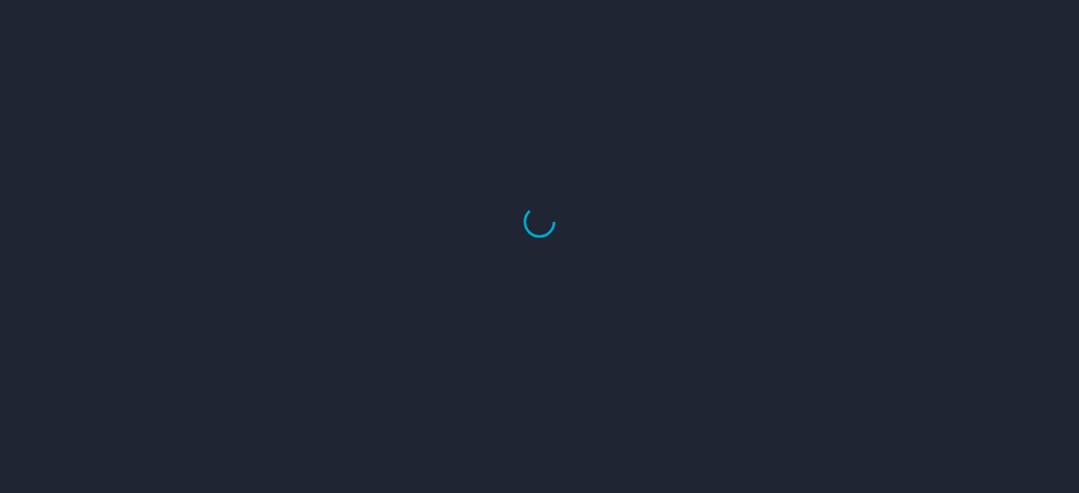
select select "US"
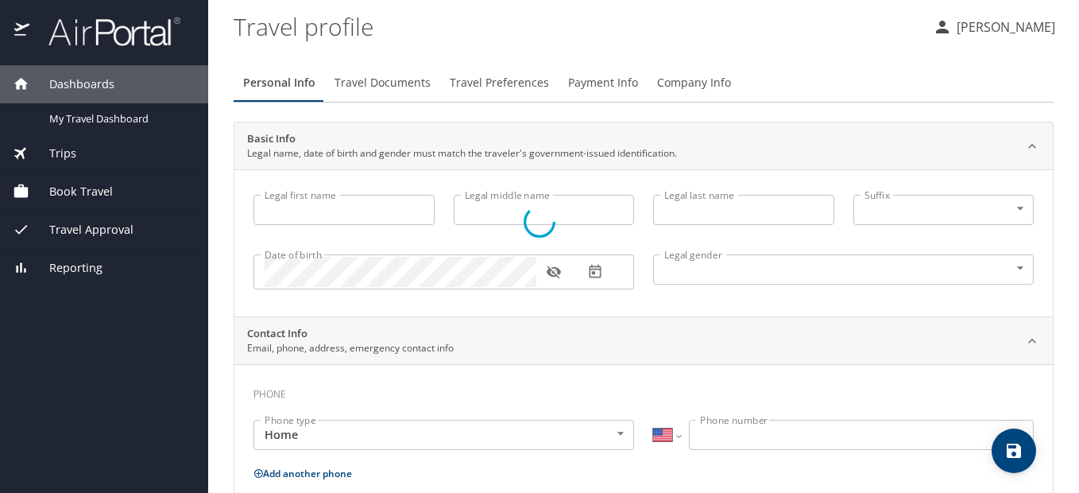
type input "[PERSON_NAME]"
type input "Female"
select select "US"
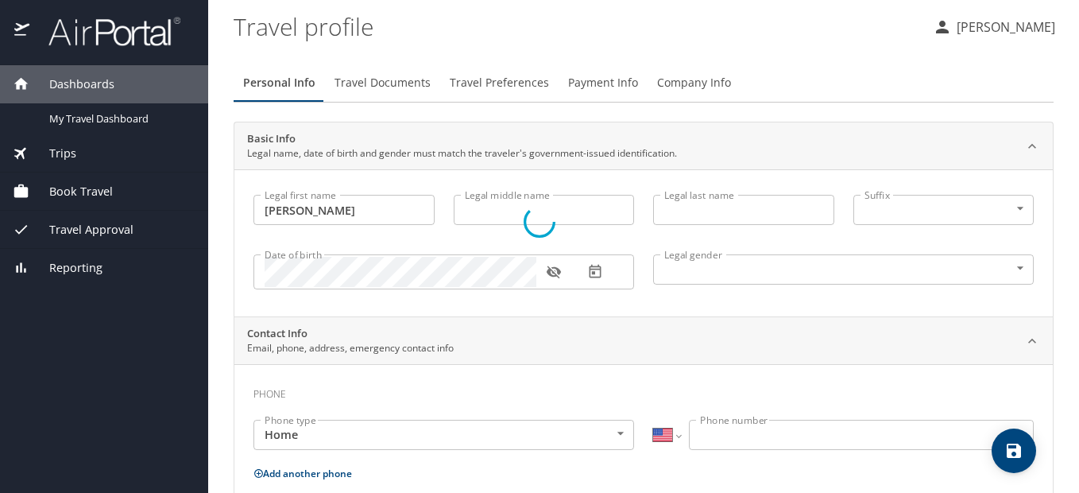
select select "US"
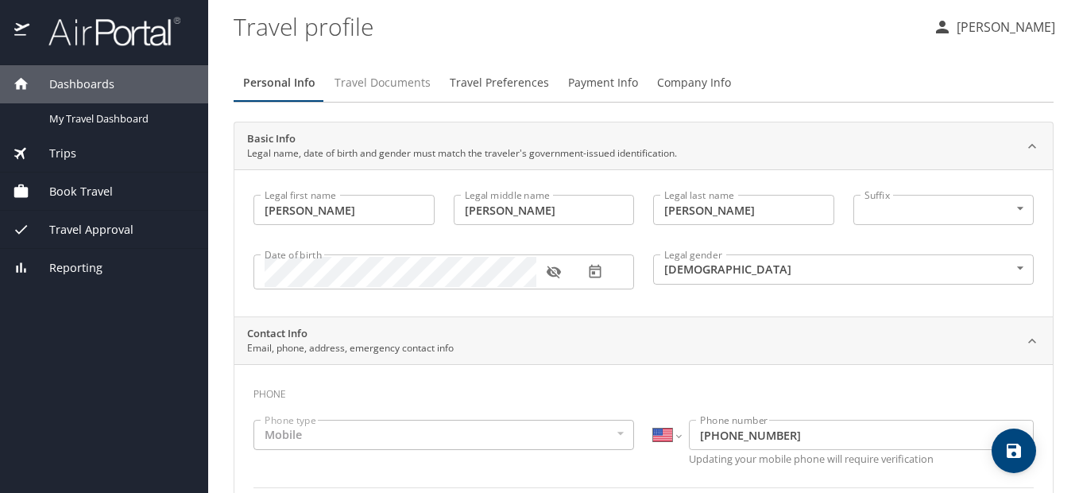
click at [392, 81] on span "Travel Documents" at bounding box center [382, 83] width 96 height 20
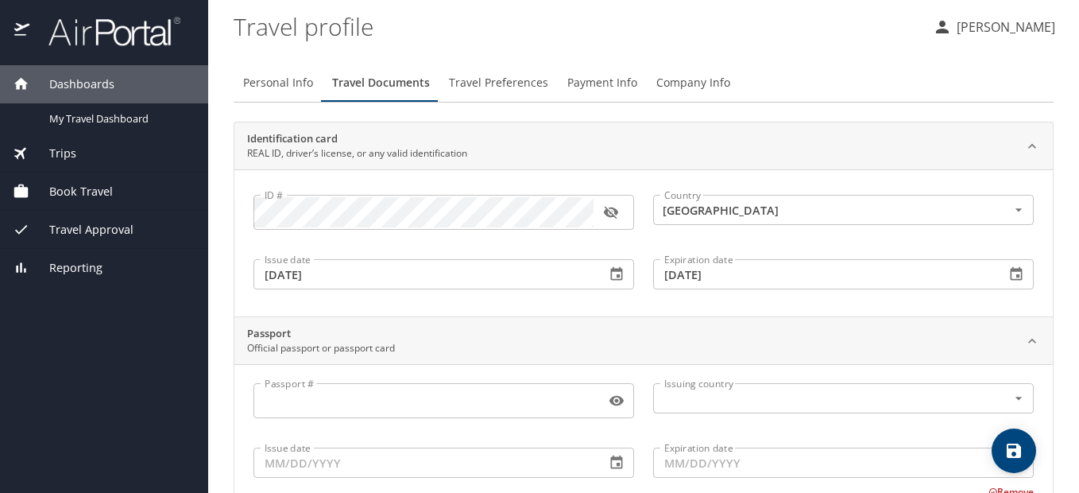
click at [508, 82] on span "Travel Preferences" at bounding box center [498, 83] width 99 height 20
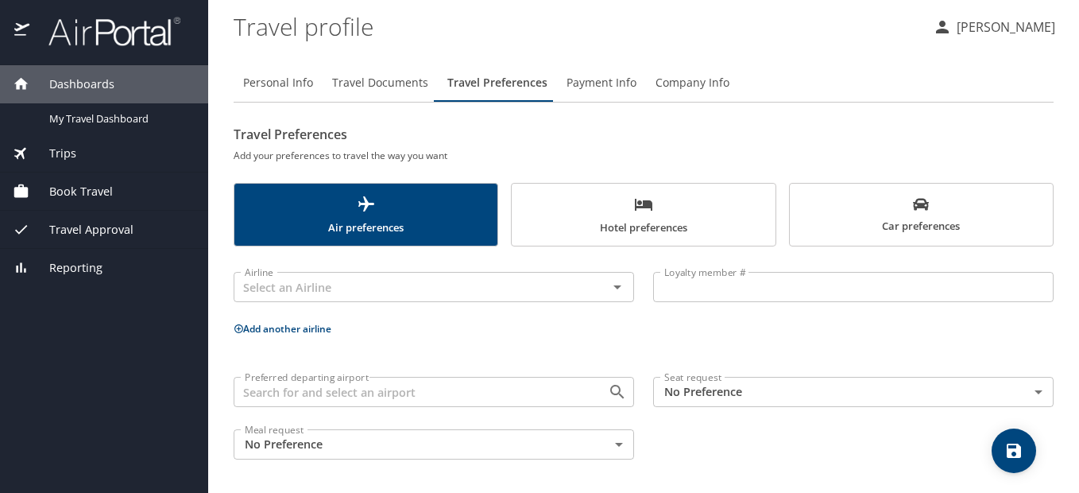
scroll to position [2, 0]
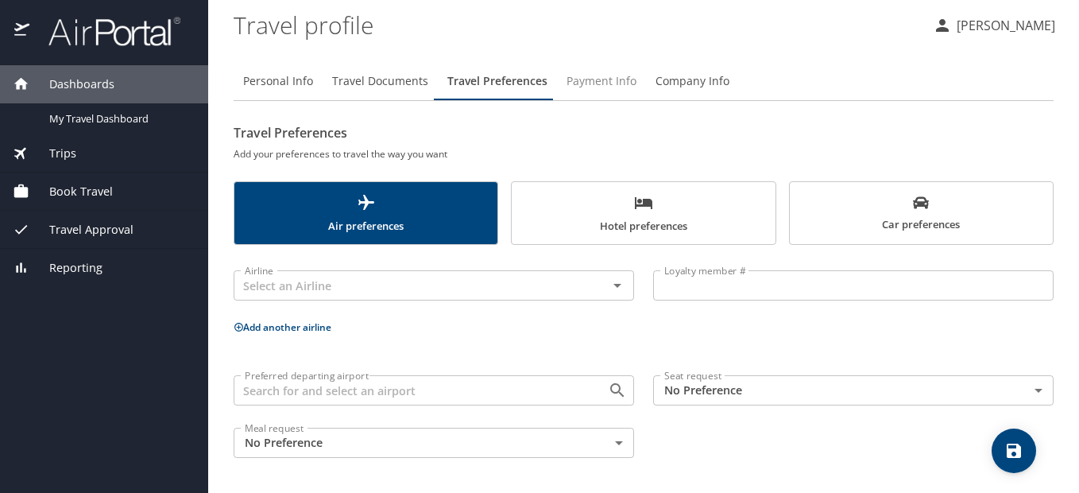
click at [597, 74] on span "Payment Info" at bounding box center [601, 81] width 70 height 20
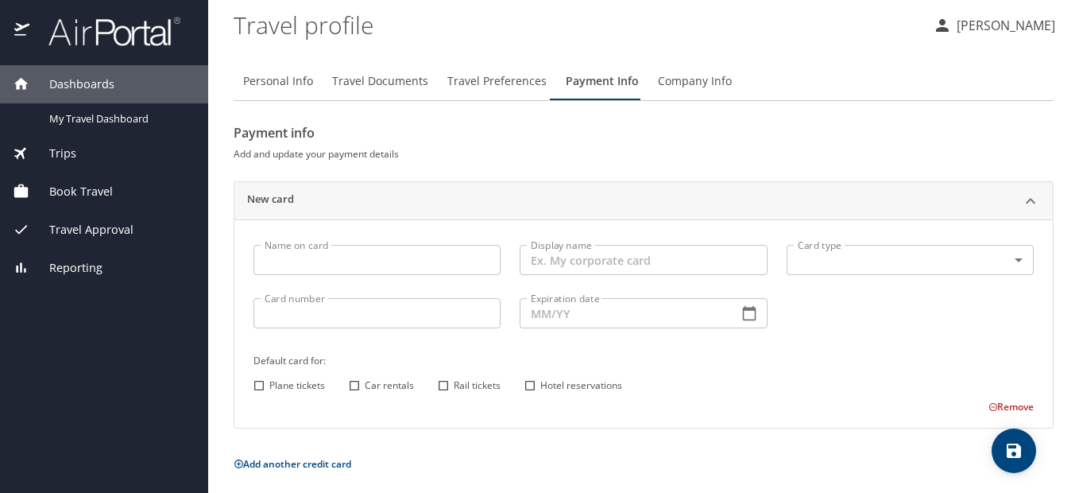
scroll to position [8, 0]
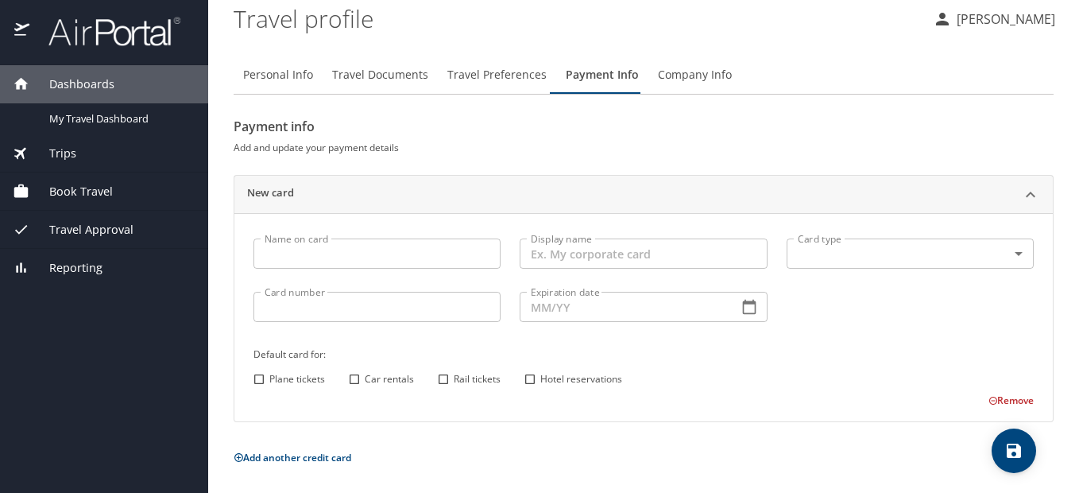
click at [670, 76] on span "Company Info" at bounding box center [695, 75] width 74 height 20
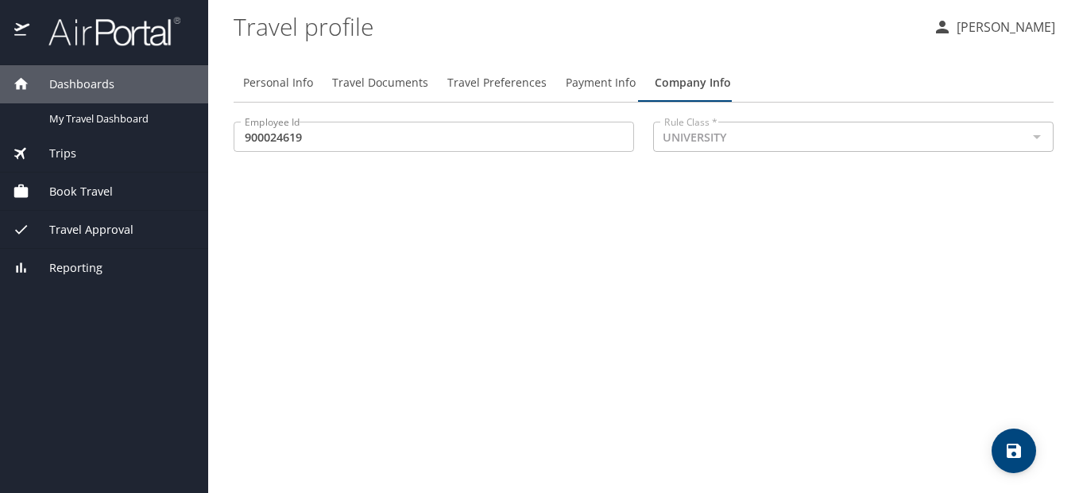
scroll to position [0, 0]
click at [92, 189] on span "Book Travel" at bounding box center [70, 191] width 83 height 17
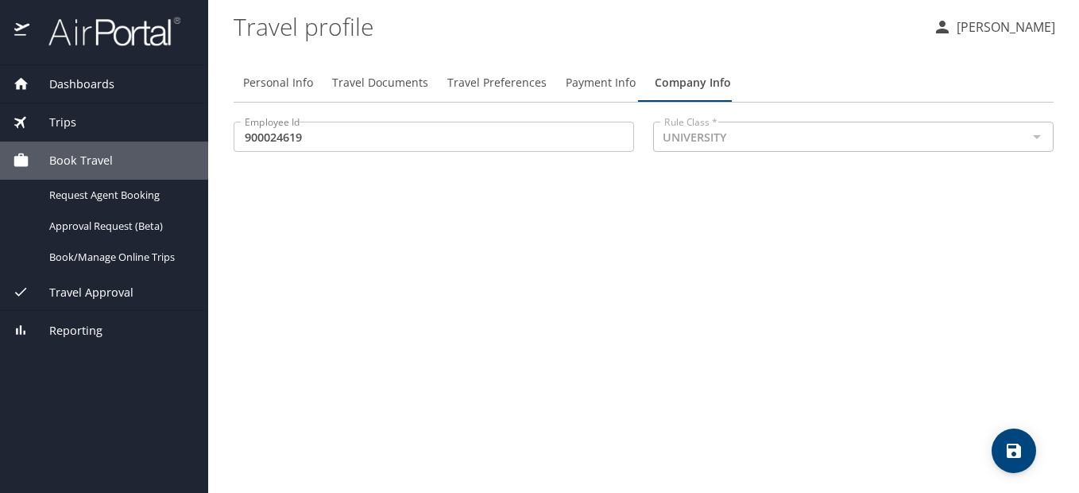
click at [68, 126] on span "Trips" at bounding box center [52, 122] width 47 height 17
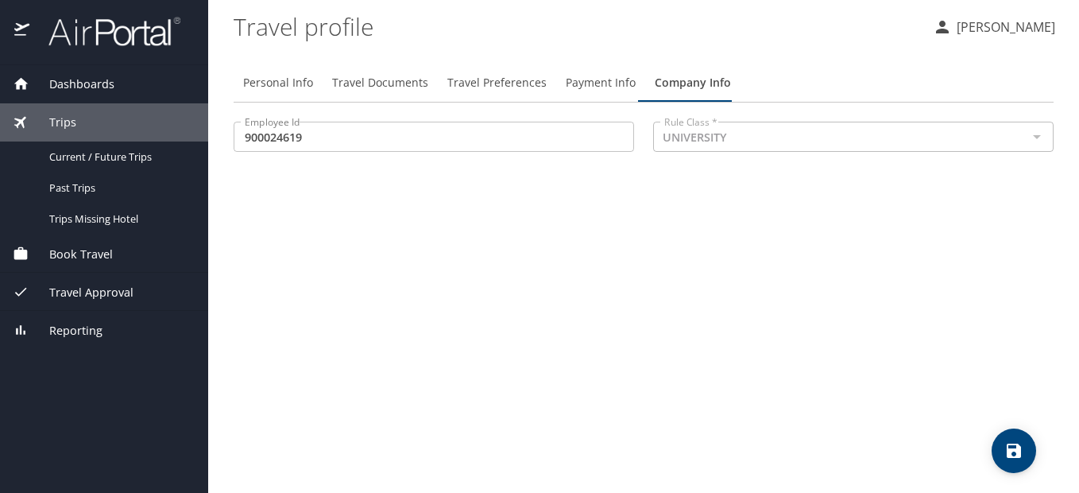
click at [83, 254] on span "Book Travel" at bounding box center [70, 253] width 83 height 17
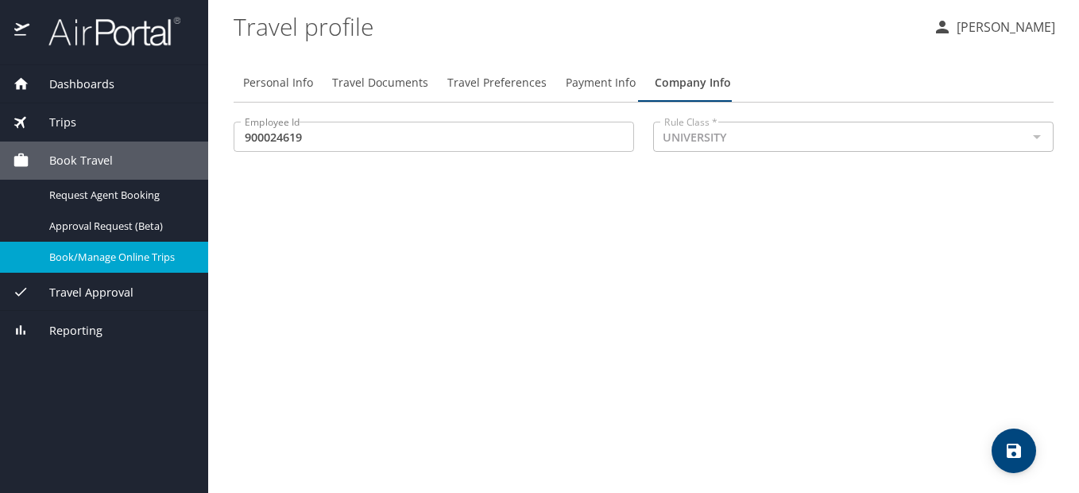
click at [141, 253] on span "Book/Manage Online Trips" at bounding box center [119, 256] width 140 height 15
